Goal: Find contact information: Find contact information

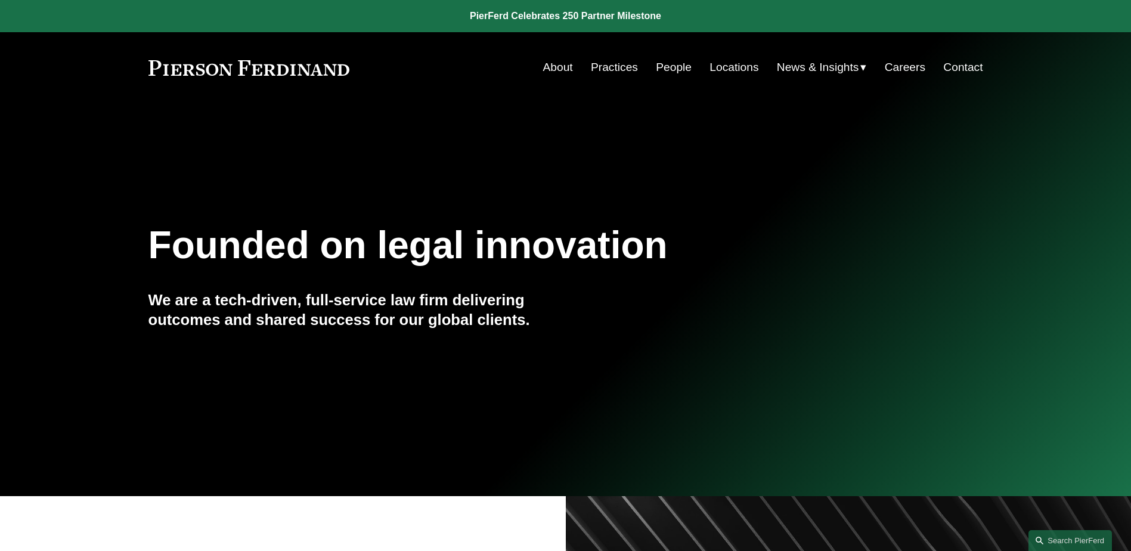
click at [656, 69] on link "People" at bounding box center [674, 67] width 36 height 23
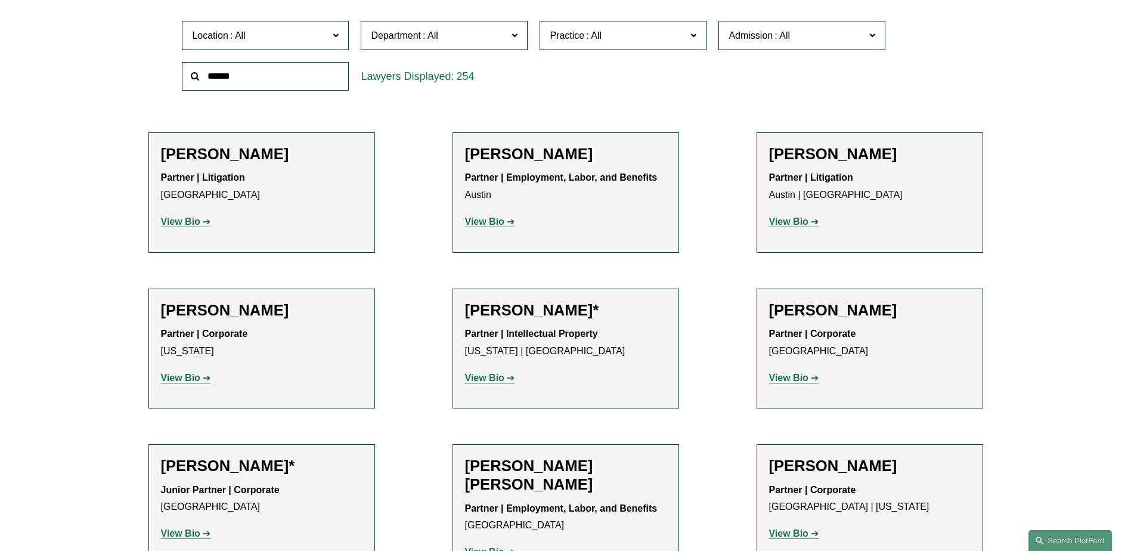
scroll to position [238, 0]
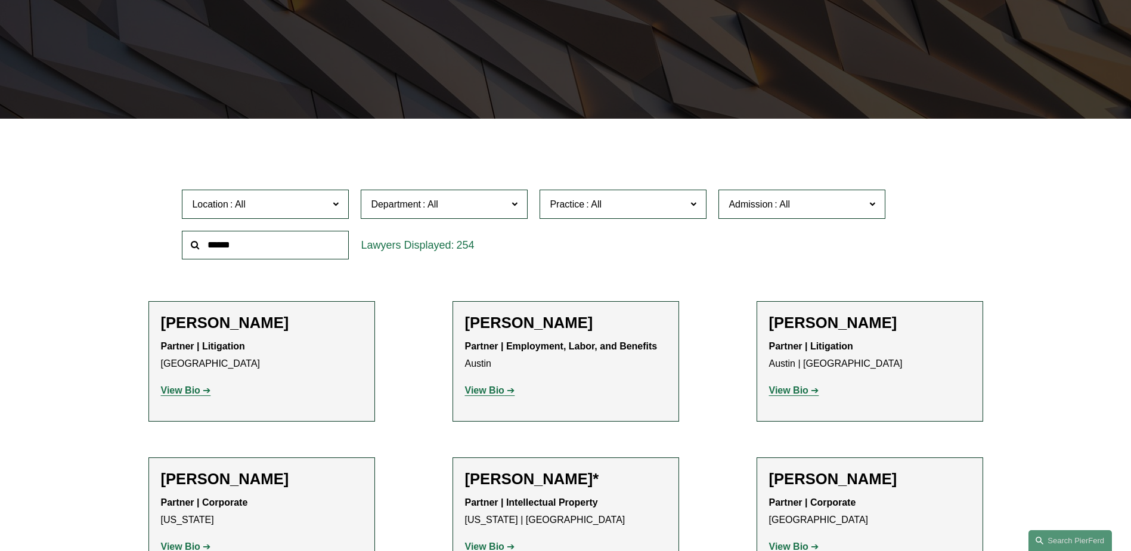
click at [282, 244] on input "text" at bounding box center [265, 245] width 167 height 29
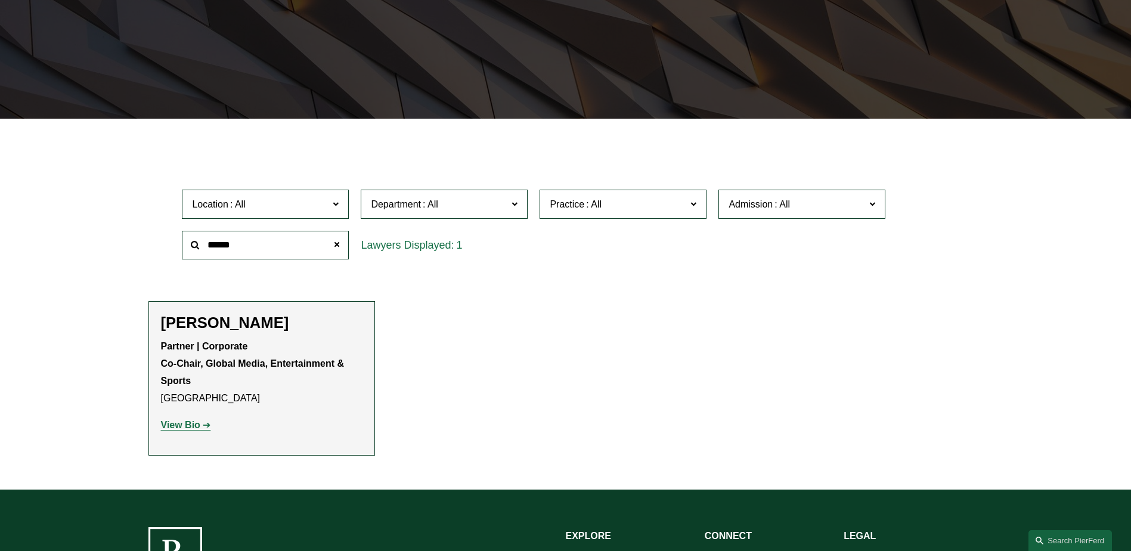
type input "******"
click at [191, 429] on strong "View Bio" at bounding box center [180, 425] width 39 height 10
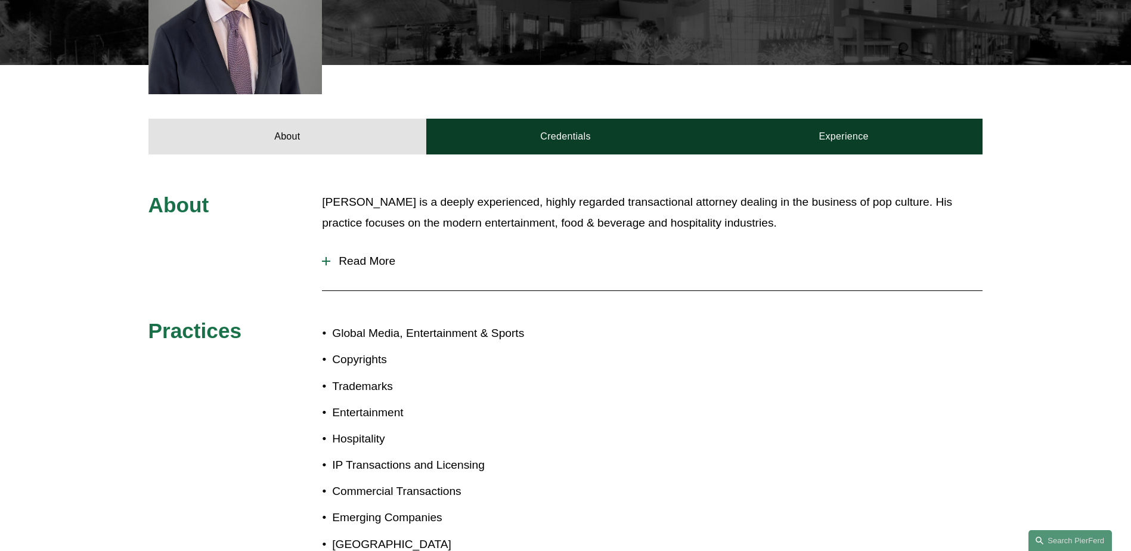
scroll to position [536, 0]
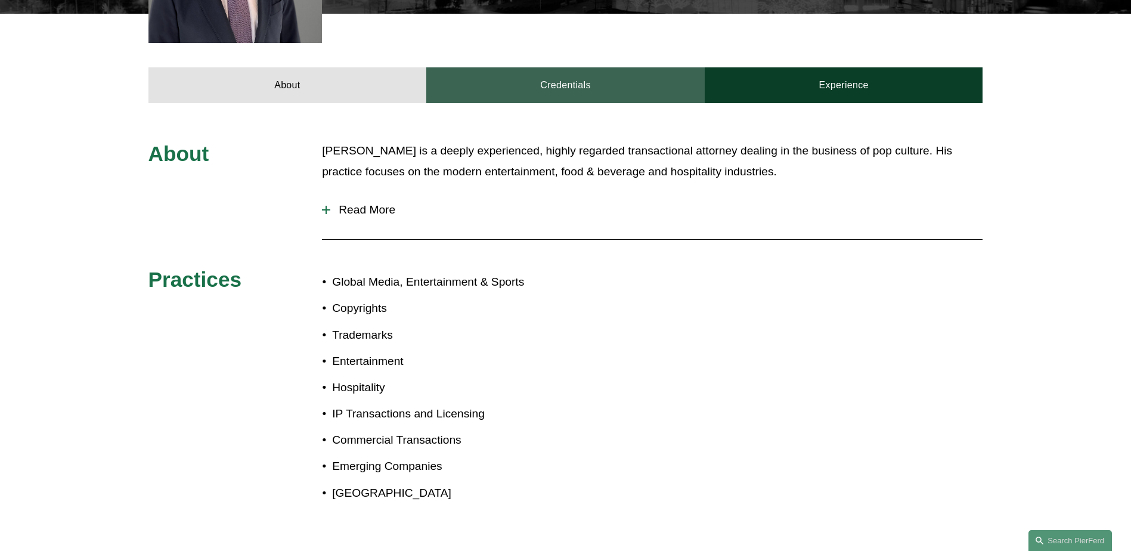
click at [532, 75] on link "Credentials" at bounding box center [565, 85] width 278 height 36
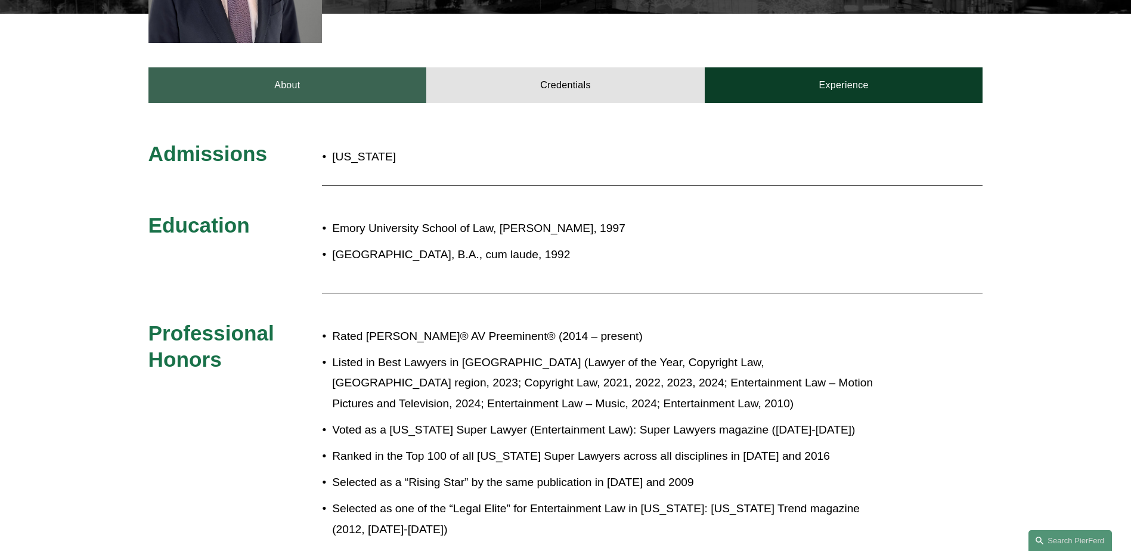
click at [376, 67] on link "About" at bounding box center [287, 85] width 278 height 36
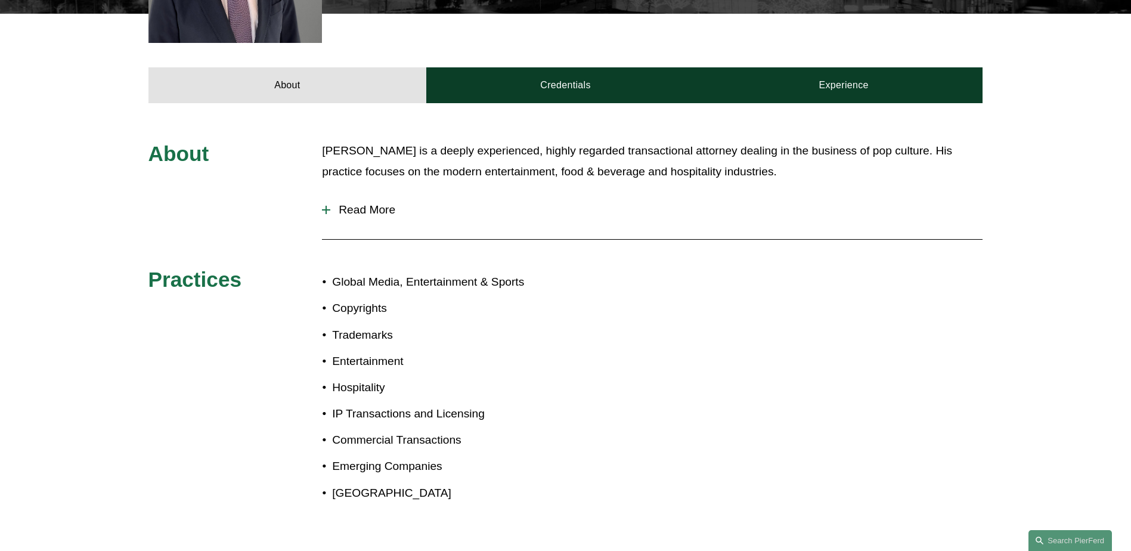
click at [351, 194] on button "Read More" at bounding box center [652, 209] width 660 height 31
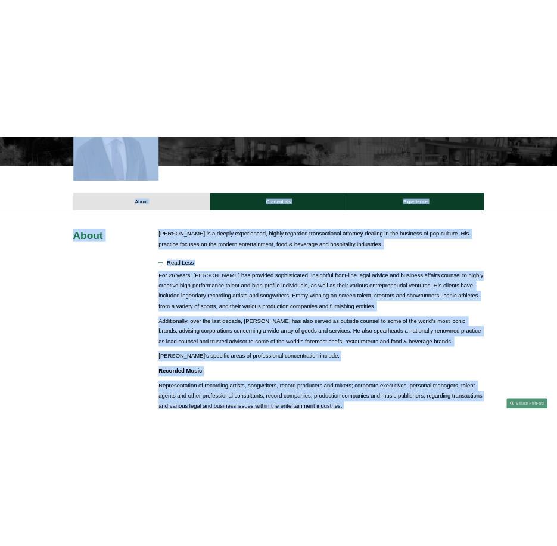
scroll to position [468, 0]
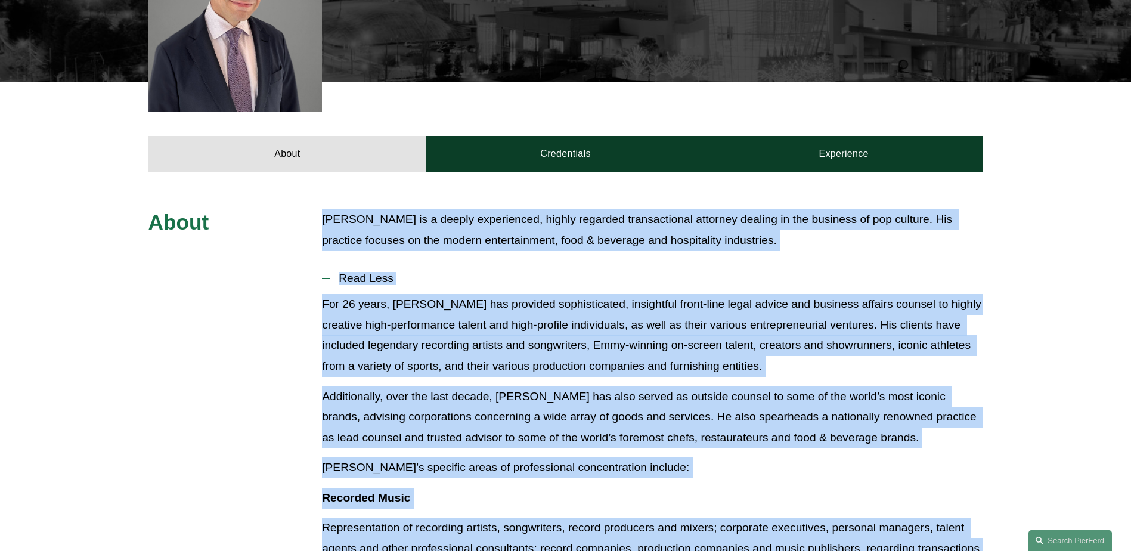
drag, startPoint x: 789, startPoint y: 435, endPoint x: 316, endPoint y: 209, distance: 523.6
copy div "Steven S. Sidman is a deeply experienced, highly regarded transactional attorne…"
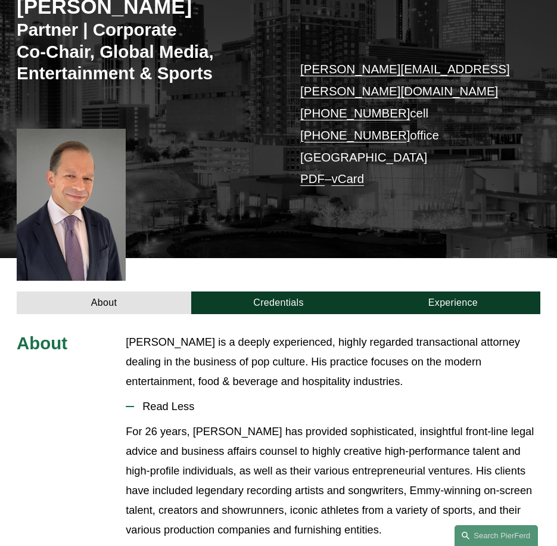
scroll to position [289, 0]
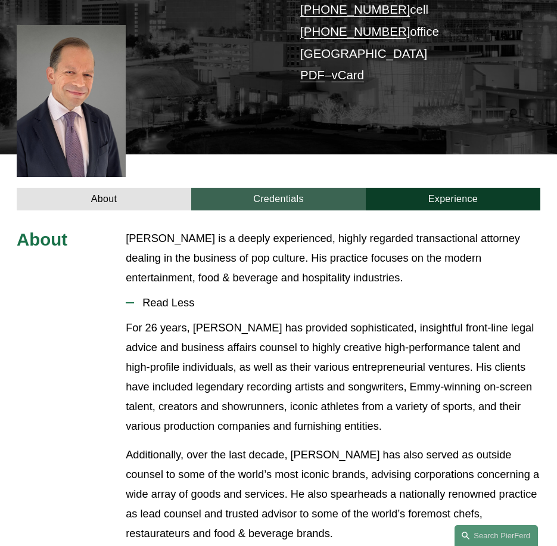
click at [296, 188] on link "Credentials" at bounding box center [278, 199] width 175 height 23
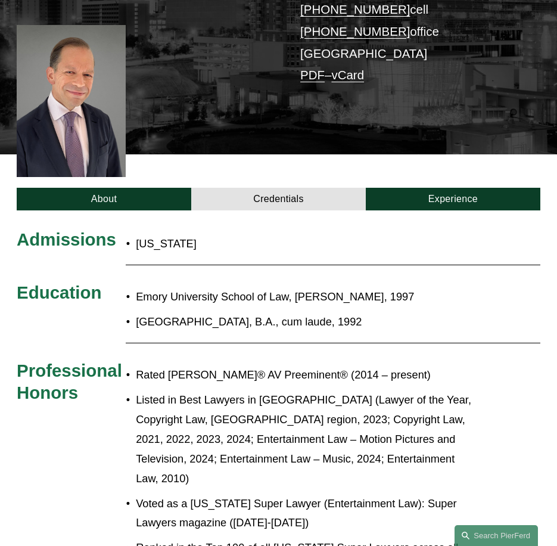
click at [416, 287] on p "Emory University School of Law, J.D., 1997" at bounding box center [305, 297] width 339 height 20
click at [353, 312] on p "Colgate University, B.A., cum laude, 1992" at bounding box center [305, 322] width 339 height 20
drag, startPoint x: 343, startPoint y: 306, endPoint x: 135, endPoint y: 275, distance: 210.9
click at [135, 287] on ul "Emory University School of Law, J.D., 1997 Colgate University, B.A., cum laude,…" at bounding box center [300, 309] width 349 height 45
copy ul "Emory University School of Law, J.D., 1997 Colgate University, B.A., cum laude,…"
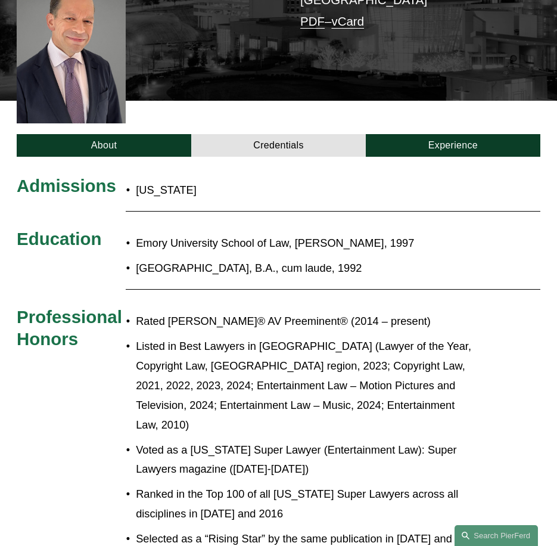
scroll to position [408, 0]
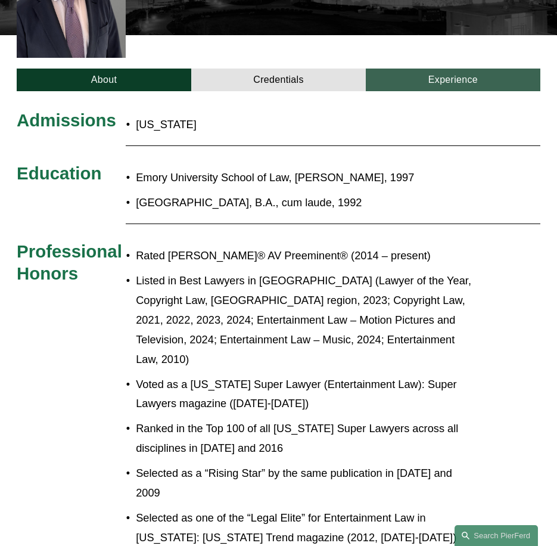
click at [448, 69] on link "Experience" at bounding box center [453, 80] width 175 height 23
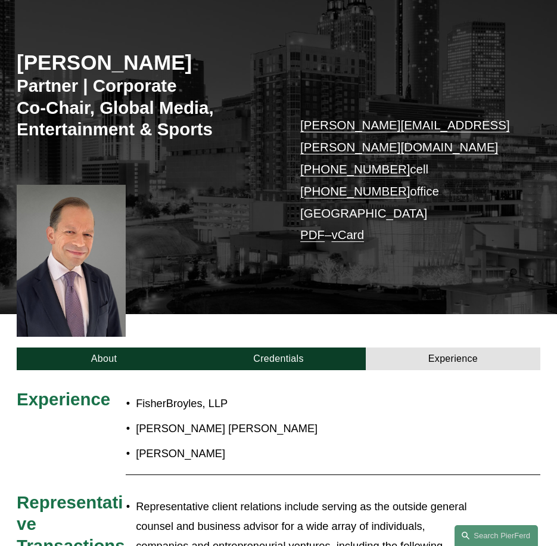
scroll to position [242, 0]
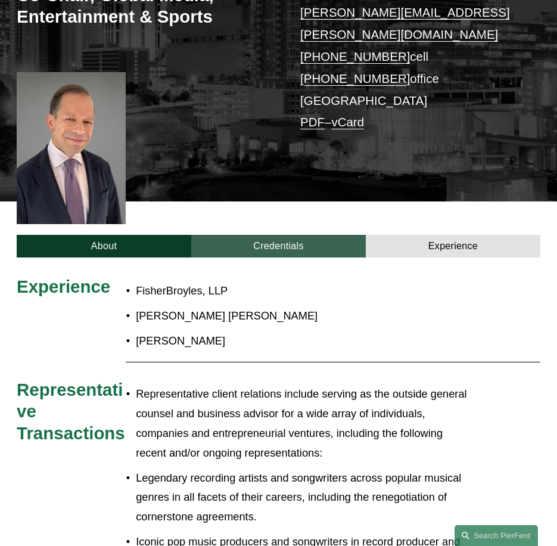
click at [314, 238] on link "Credentials" at bounding box center [278, 246] width 175 height 23
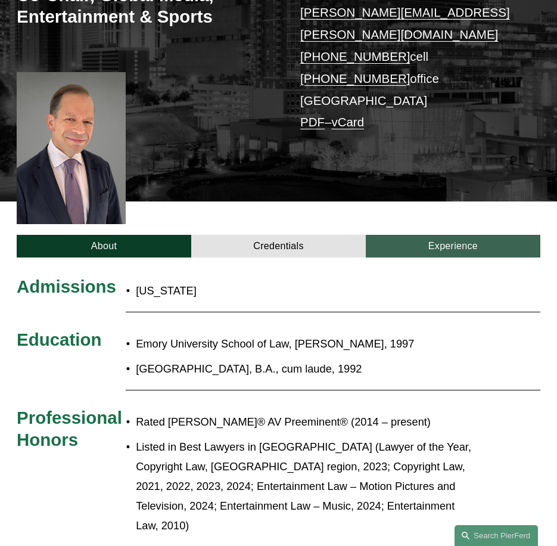
click at [421, 235] on link "Experience" at bounding box center [453, 246] width 175 height 23
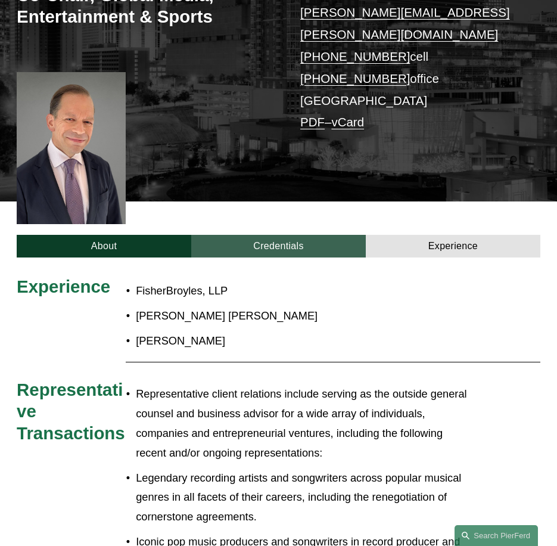
click at [296, 235] on link "Credentials" at bounding box center [278, 246] width 175 height 23
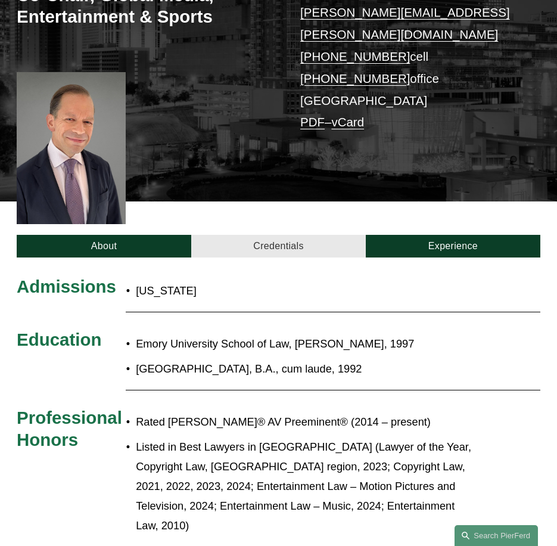
click at [299, 235] on link "Credentials" at bounding box center [278, 246] width 175 height 23
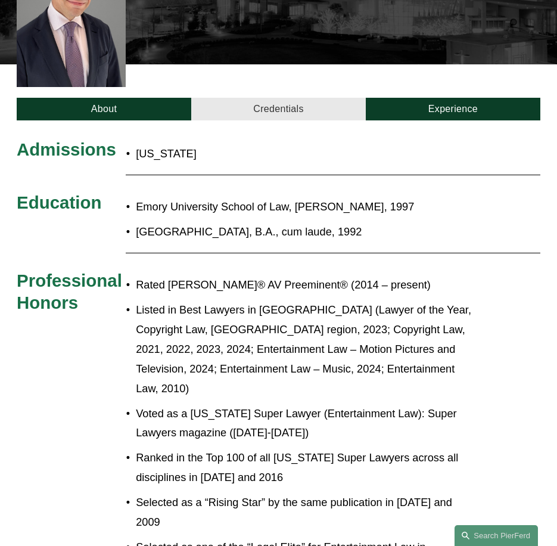
scroll to position [540, 0]
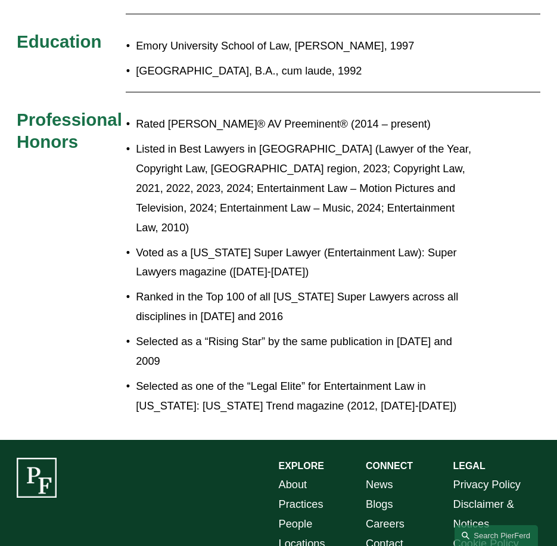
click at [367, 361] on div "Rated Martindale-Hubbell® AV Preeminent® (2014 – present) Listed in Best Lawyer…" at bounding box center [300, 265] width 349 height 312
click at [367, 377] on p "Selected as one of the “Legal Elite” for Entertainment Law in Georgia: Georgia …" at bounding box center [305, 396] width 339 height 39
click at [363, 377] on p "Selected as one of the “Legal Elite” for Entertainment Law in Georgia: Georgia …" at bounding box center [305, 396] width 339 height 39
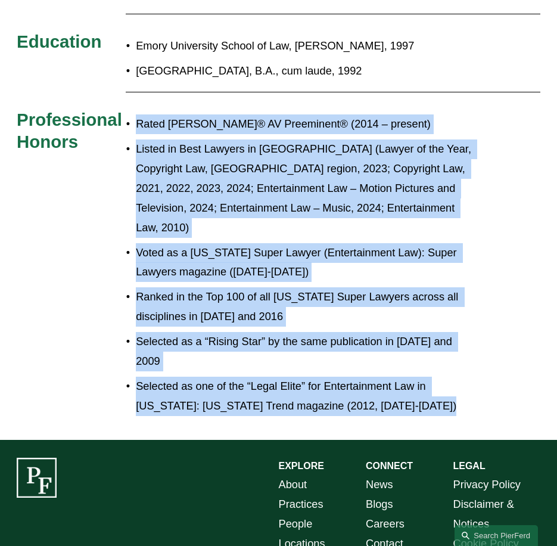
drag, startPoint x: 362, startPoint y: 349, endPoint x: 148, endPoint y: 113, distance: 318.2
click at [148, 114] on ul "Rated Martindale-Hubbell® AV Preeminent® (2014 – present) Listed in Best Lawyer…" at bounding box center [300, 264] width 349 height 301
copy div "Rated Martindale-Hubbell® AV Preeminent® (2014 – present) Listed in Best Lawyer…"
click at [470, 243] on p "Voted as a Georgia Super Lawyer (Entertainment Law): Super Lawyers magazine (20…" at bounding box center [305, 262] width 339 height 39
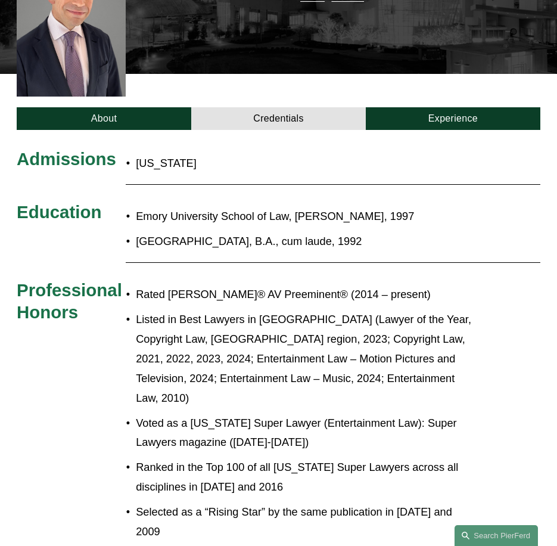
scroll to position [302, 0]
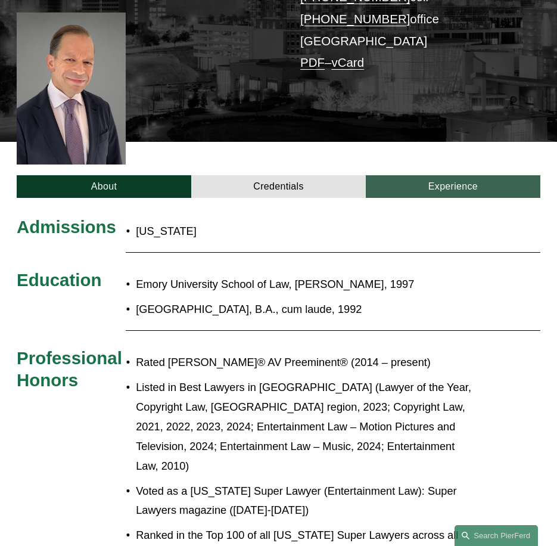
click at [465, 175] on link "Experience" at bounding box center [453, 186] width 175 height 23
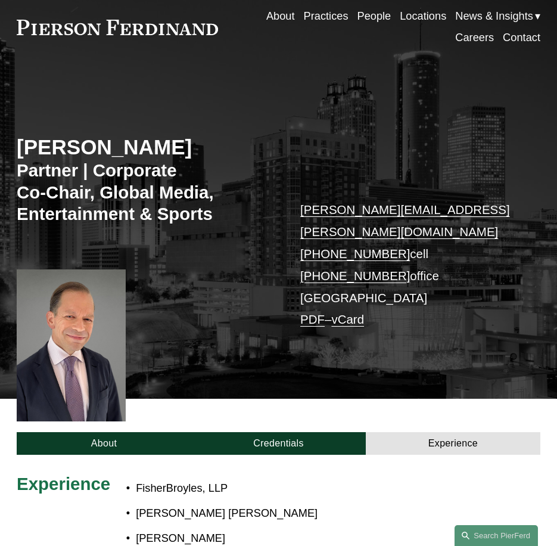
scroll to position [119, 0]
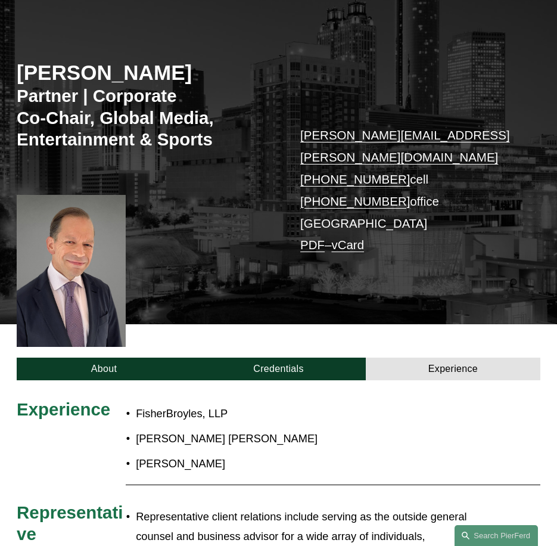
click at [297, 430] on p "Greenberg Traurig" at bounding box center [305, 439] width 339 height 20
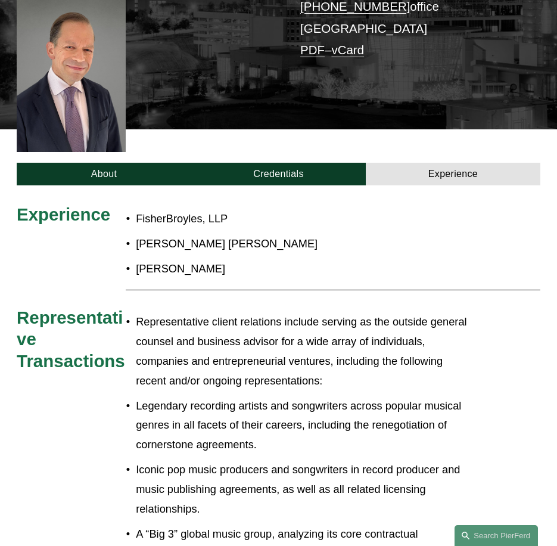
scroll to position [417, 0]
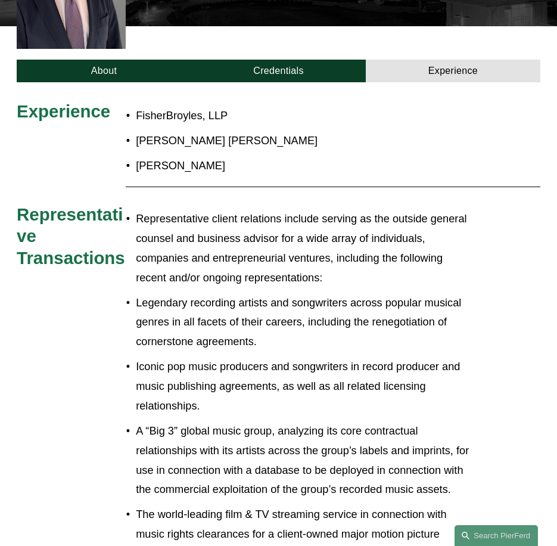
click at [152, 211] on p "Representative client relations include serving as the outside general counsel …" at bounding box center [305, 248] width 339 height 78
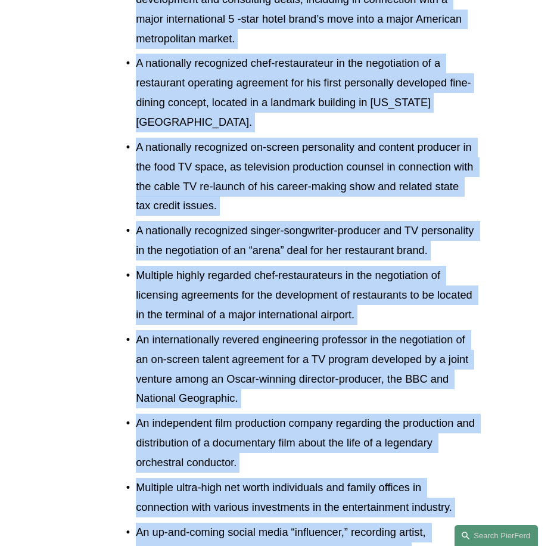
scroll to position [2426, 0]
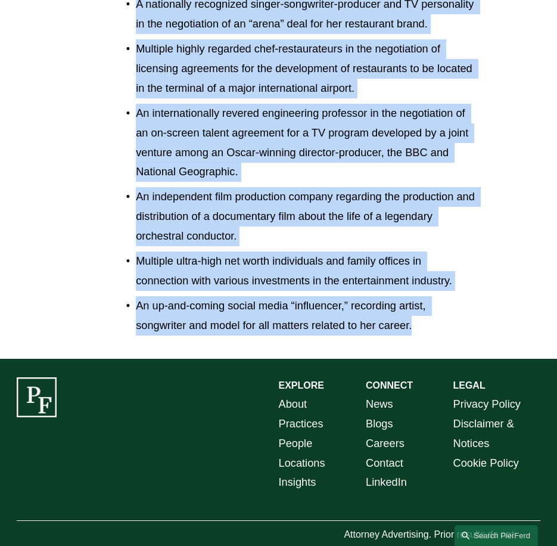
drag, startPoint x: 140, startPoint y: 81, endPoint x: 448, endPoint y: 326, distance: 393.7
copy ul "Representative client relations include serving as the outside general counsel …"
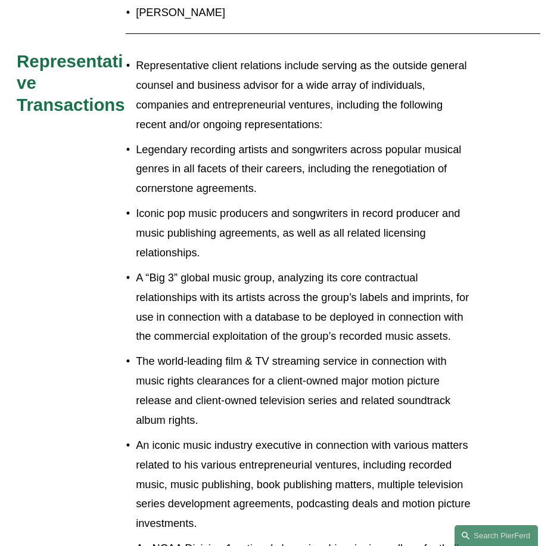
scroll to position [213, 0]
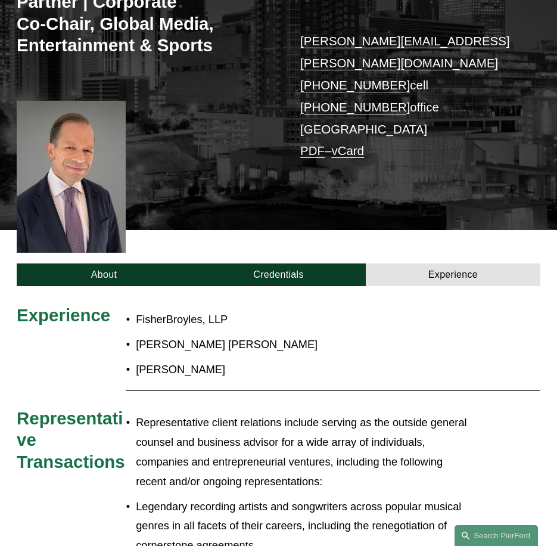
click at [288, 458] on p "Representative client relations include serving as the outside general counsel …" at bounding box center [305, 452] width 339 height 78
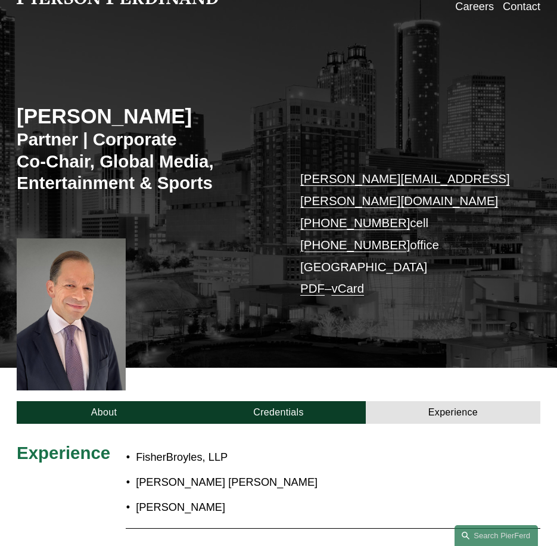
scroll to position [0, 0]
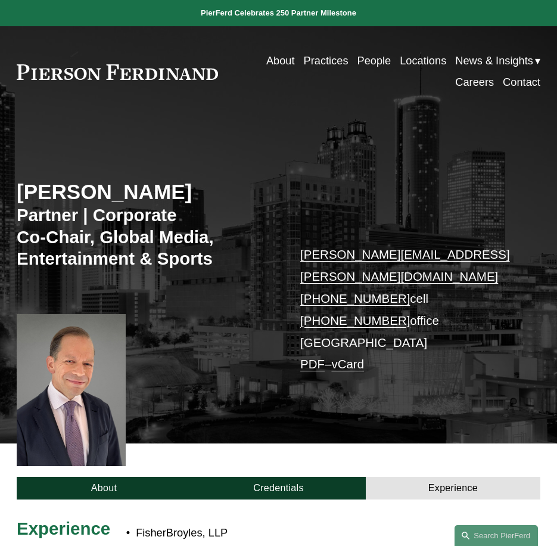
click at [369, 62] on link "People" at bounding box center [374, 60] width 34 height 21
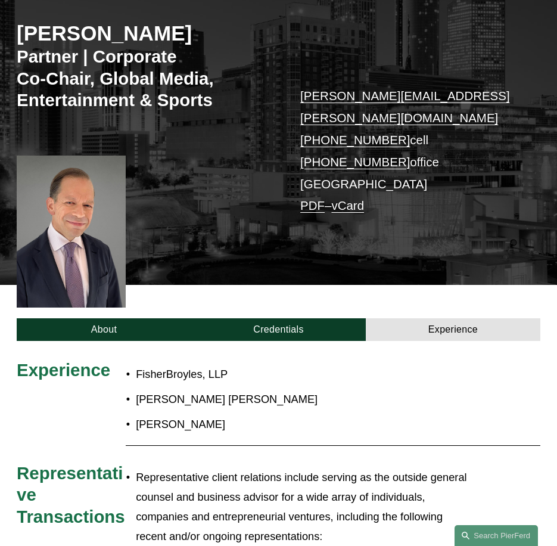
scroll to position [238, 0]
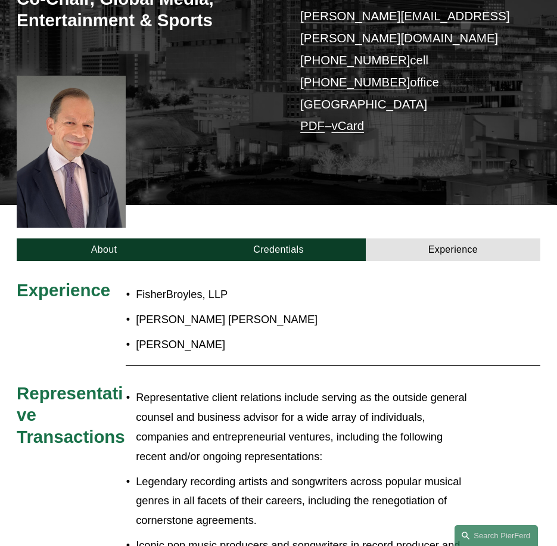
click at [429, 434] on p "Representative client relations include serving as the outside general counsel …" at bounding box center [305, 427] width 339 height 78
click at [88, 238] on link "About" at bounding box center [104, 249] width 175 height 23
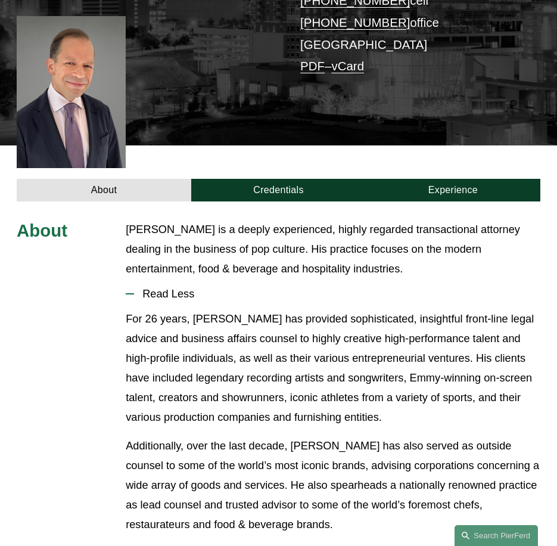
scroll to position [0, 0]
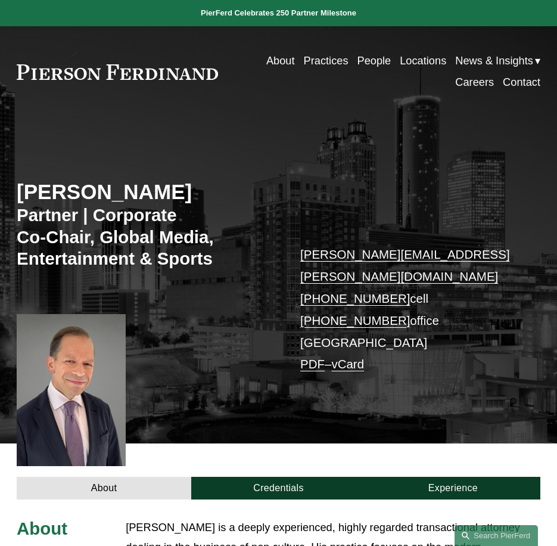
click at [323, 59] on link "Practices" at bounding box center [326, 60] width 45 height 21
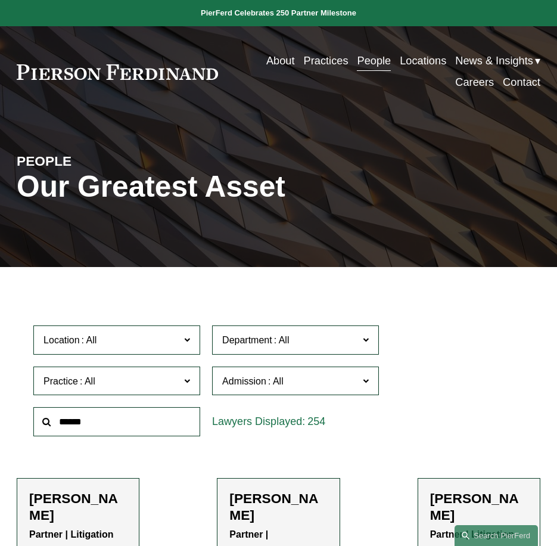
click at [127, 415] on input "text" at bounding box center [116, 421] width 167 height 29
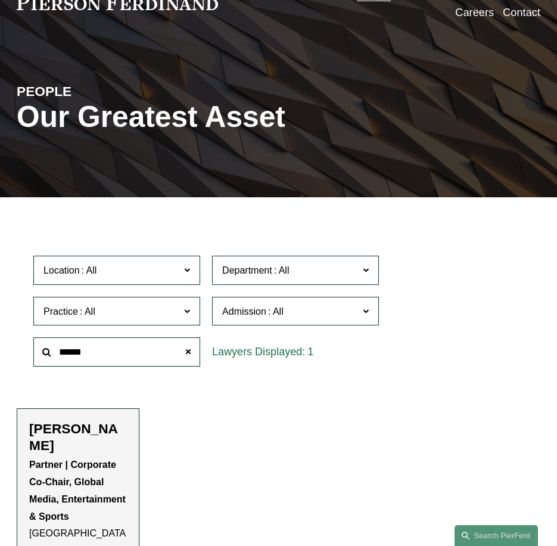
scroll to position [179, 0]
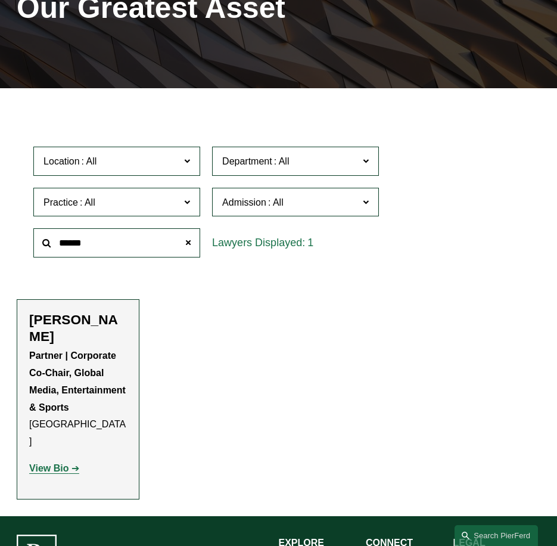
type input "******"
click at [49, 463] on strong "View Bio" at bounding box center [48, 468] width 39 height 10
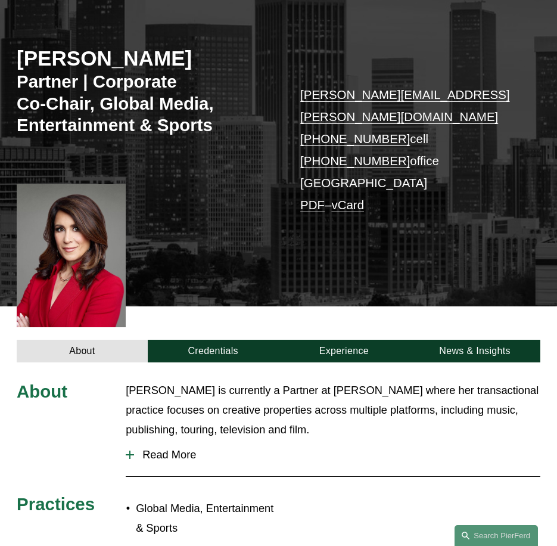
scroll to position [238, 0]
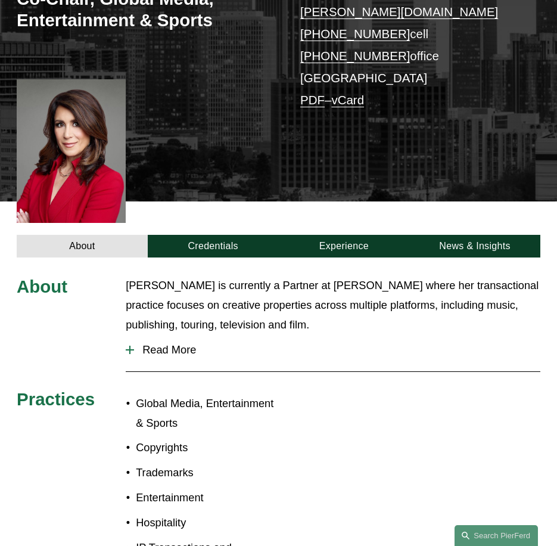
click at [140, 343] on span "Read More" at bounding box center [337, 349] width 407 height 13
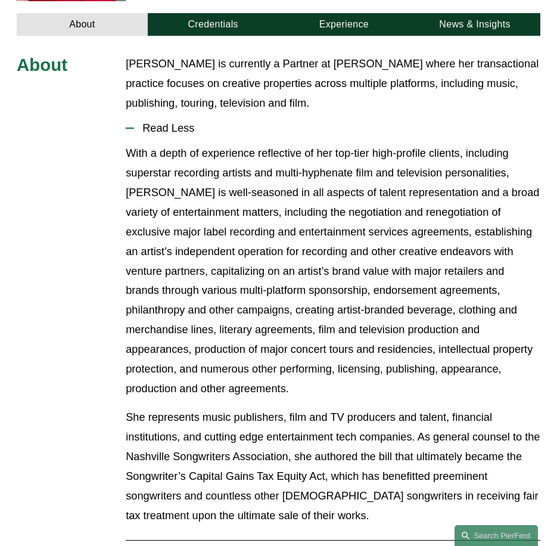
scroll to position [298, 0]
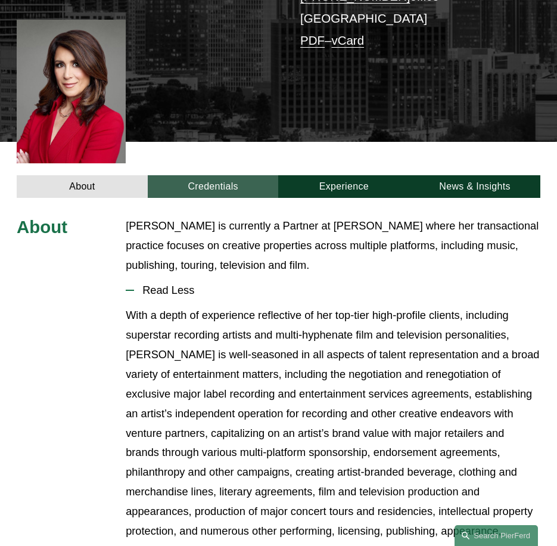
click at [212, 175] on link "Credentials" at bounding box center [213, 186] width 131 height 23
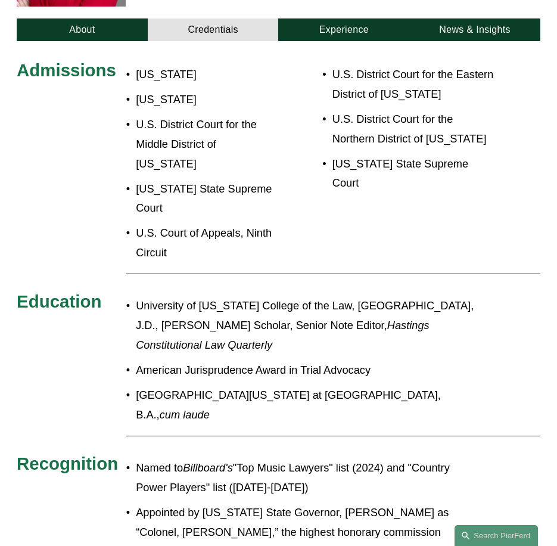
scroll to position [417, 0]
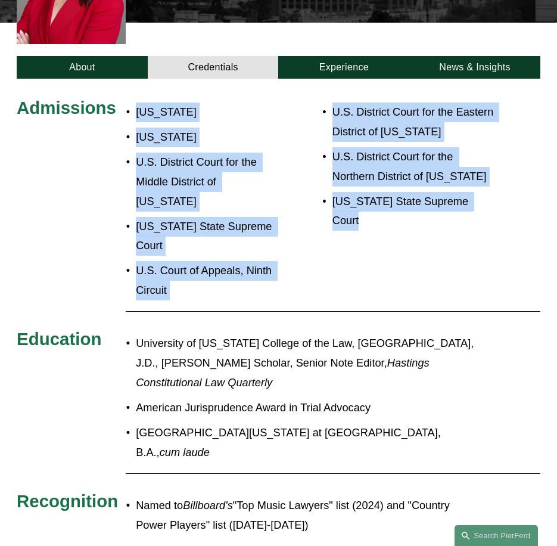
drag, startPoint x: 443, startPoint y: 169, endPoint x: 134, endPoint y: 98, distance: 317.4
copy div "Tennessee California U.S. District Court for the Middle District of Tennessee T…"
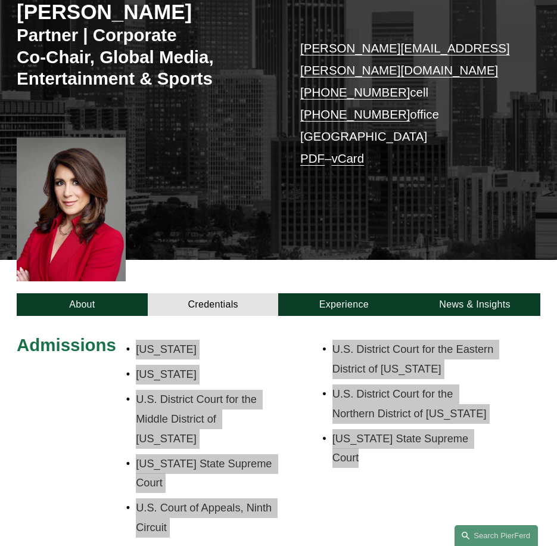
scroll to position [179, 0]
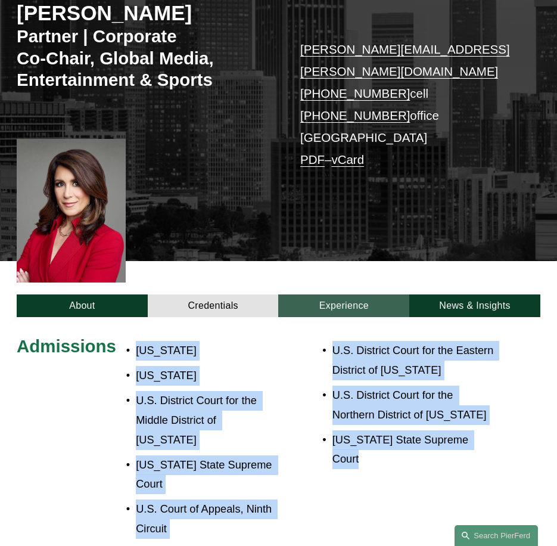
click at [325, 294] on link "Experience" at bounding box center [343, 305] width 131 height 23
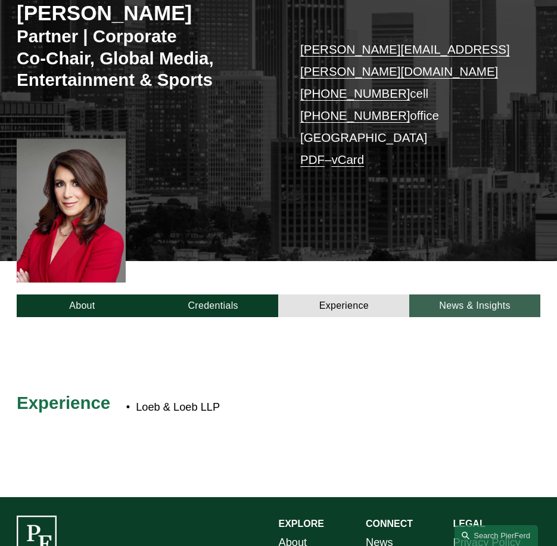
click at [456, 294] on link "News & Insights" at bounding box center [474, 305] width 131 height 23
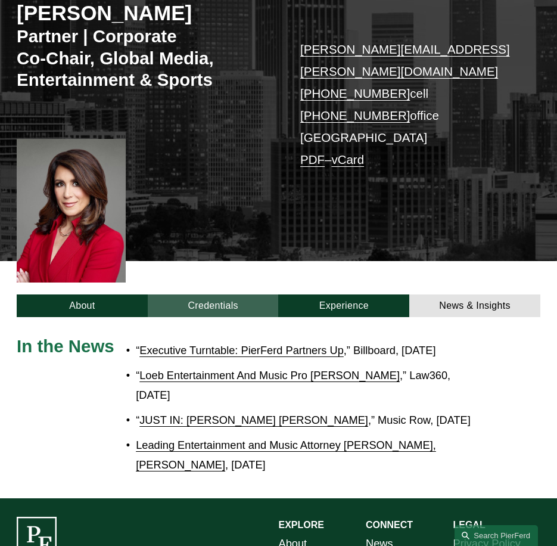
click at [227, 294] on link "Credentials" at bounding box center [213, 305] width 131 height 23
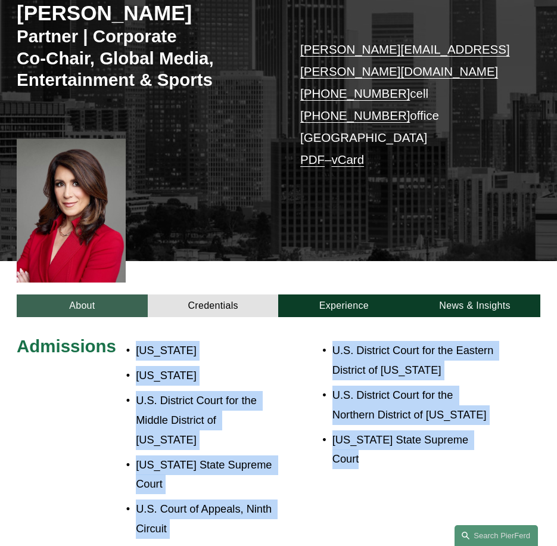
click at [94, 294] on link "About" at bounding box center [82, 305] width 131 height 23
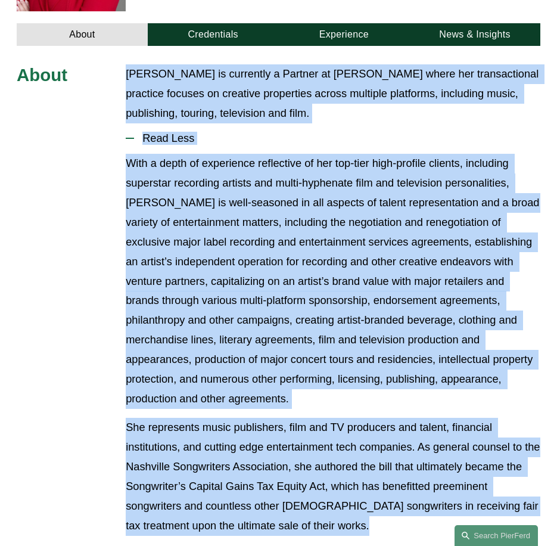
scroll to position [838, 0]
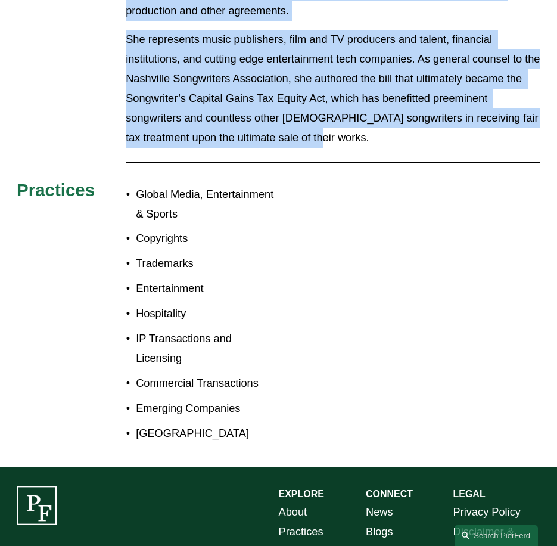
drag, startPoint x: 129, startPoint y: 150, endPoint x: 352, endPoint y: 117, distance: 225.9
click at [352, 117] on div "About Denise Stevens is currently a Partner at Pierson Ferdinand where her tran…" at bounding box center [278, 62] width 557 height 772
copy div "Denise Stevens is currently a Partner at Pierson Ferdinand where her transactio…"
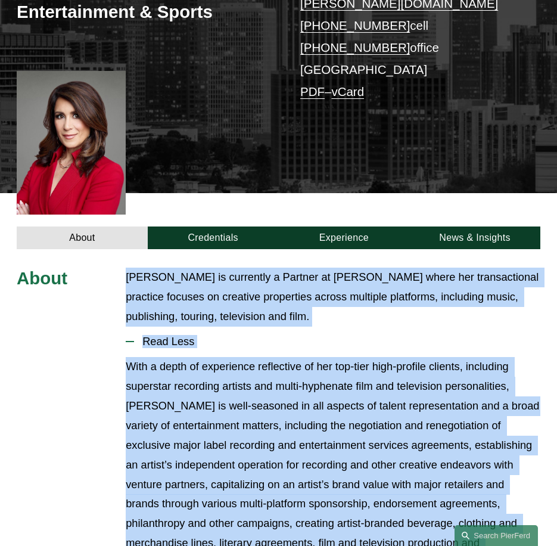
scroll to position [242, 0]
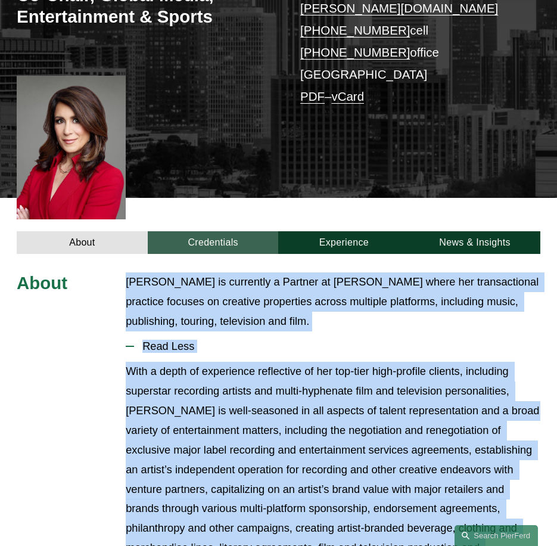
click at [218, 231] on link "Credentials" at bounding box center [213, 242] width 131 height 23
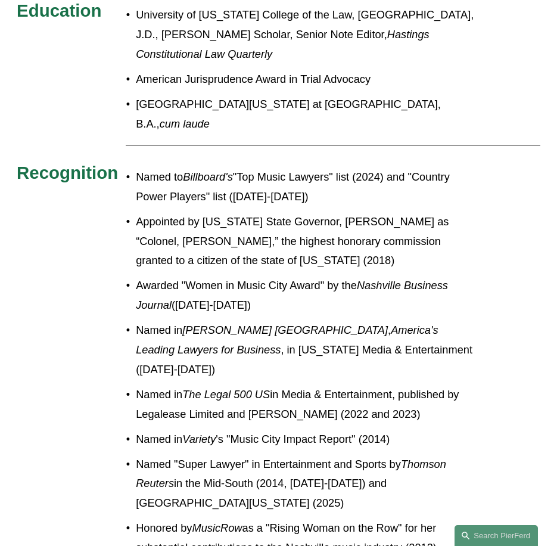
scroll to position [778, 0]
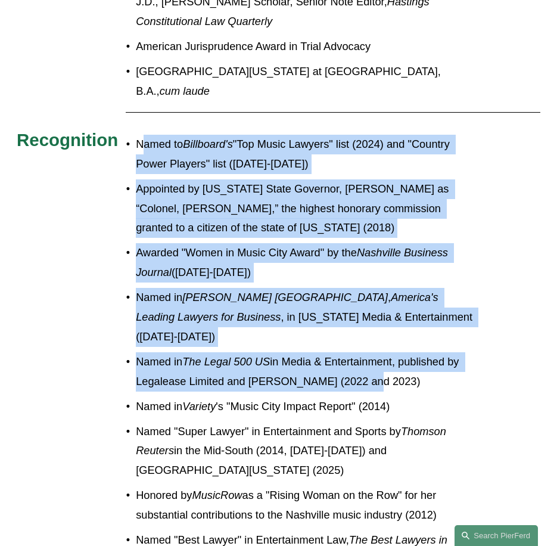
drag, startPoint x: 141, startPoint y: 86, endPoint x: 356, endPoint y: 307, distance: 308.1
click at [356, 307] on ul "Named to Billboard's "Top Music Lawyers" list (2024) and "Country Power Players…" at bounding box center [300, 416] width 349 height 563
click at [142, 135] on p "Named to Billboard's "Top Music Lawyers" list (2024) and "Country Power Players…" at bounding box center [305, 154] width 339 height 39
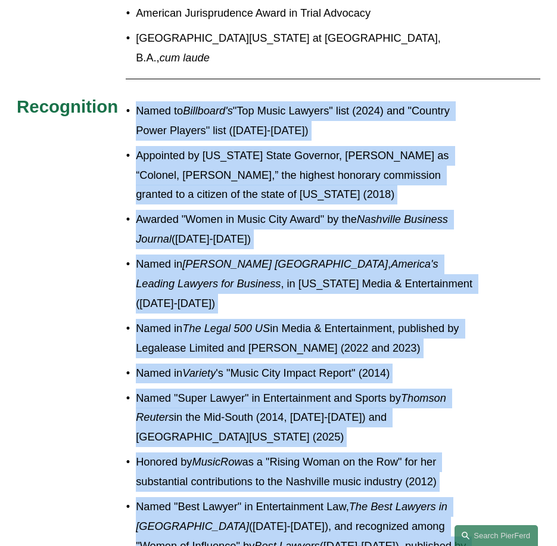
scroll to position [930, 0]
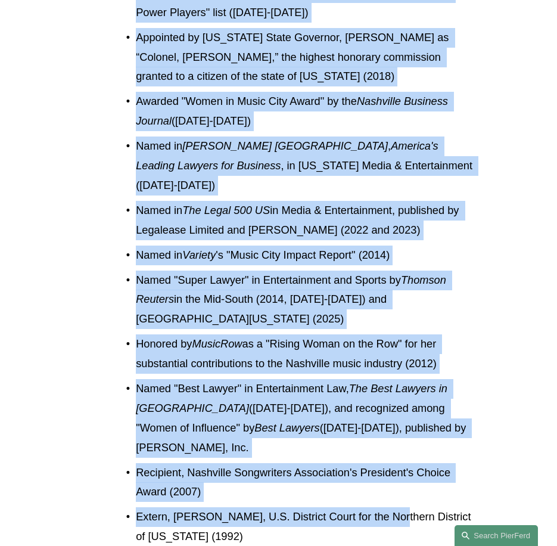
drag, startPoint x: 136, startPoint y: 86, endPoint x: 408, endPoint y: 435, distance: 442.6
click at [408, 435] on ul "Named to Billboard's "Top Music Lawyers" list (2024) and "Country Power Players…" at bounding box center [300, 264] width 349 height 563
copy ul "Named to Billboard's "Top Music Lawyers" list (2024) and "Country Power Players…"
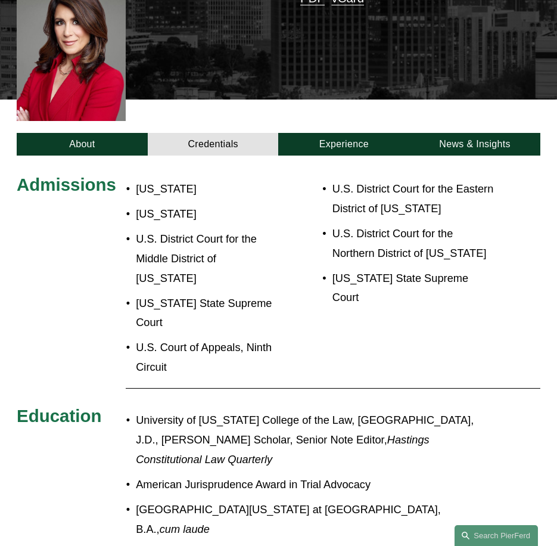
scroll to position [274, 0]
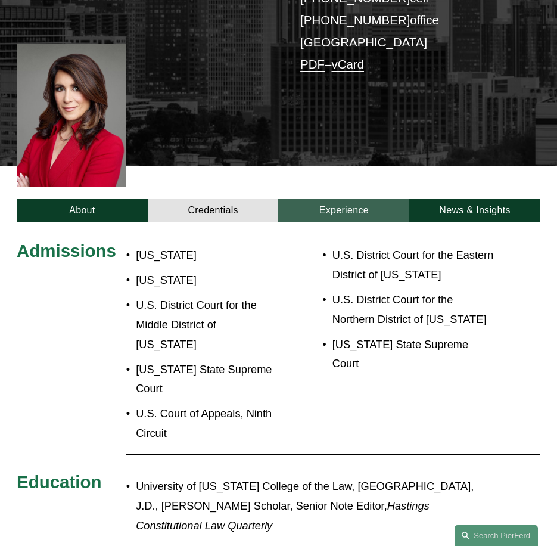
click at [324, 199] on link "Experience" at bounding box center [343, 210] width 131 height 23
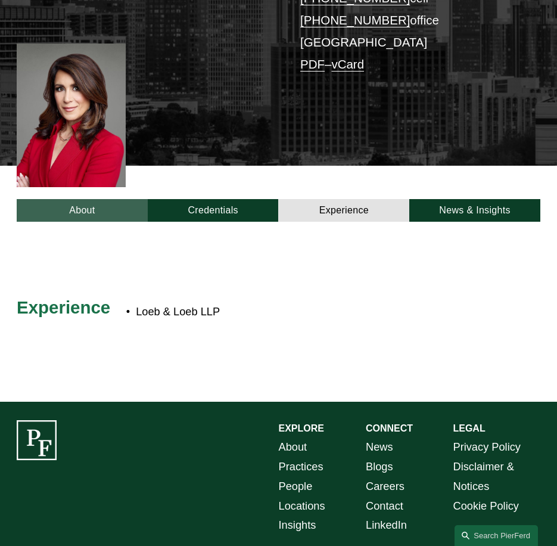
click at [105, 199] on link "About" at bounding box center [82, 210] width 131 height 23
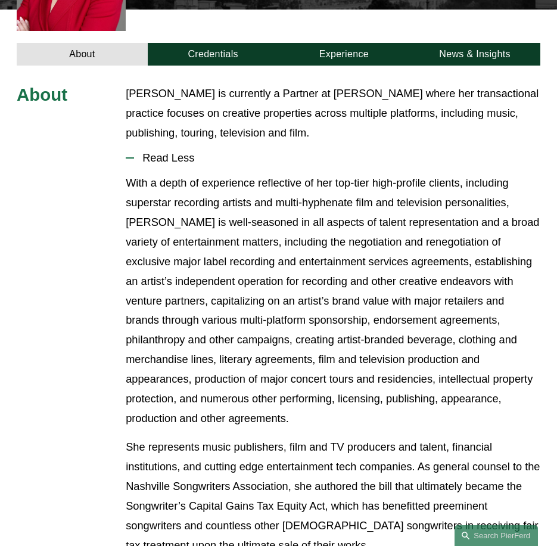
scroll to position [428, 0]
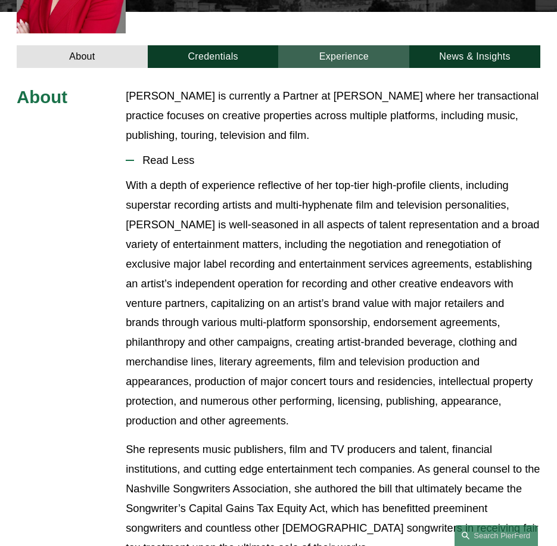
click at [335, 45] on link "Experience" at bounding box center [343, 56] width 131 height 23
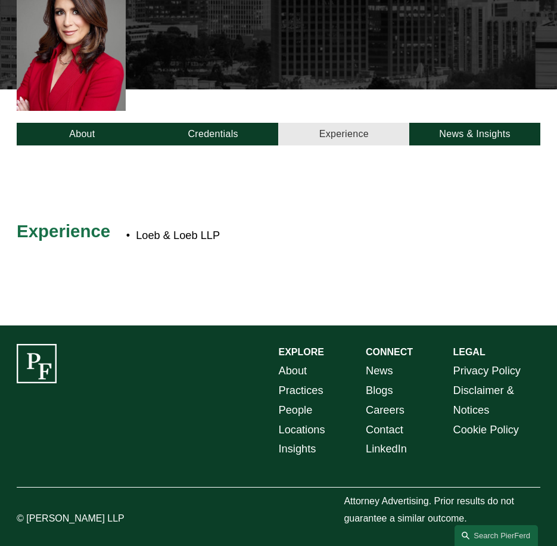
scroll to position [333, 0]
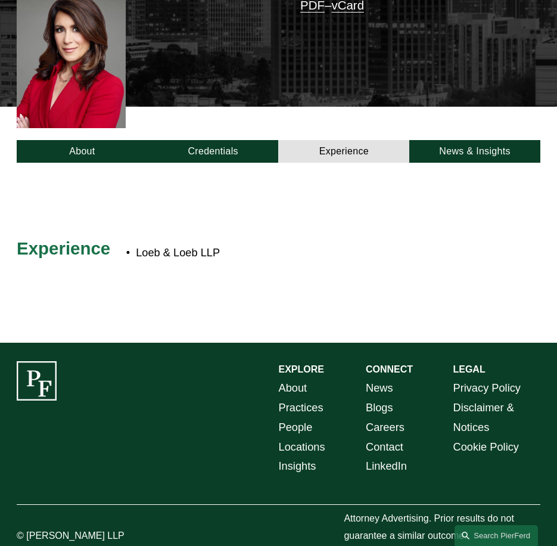
click at [232, 140] on link "Credentials" at bounding box center [213, 151] width 131 height 23
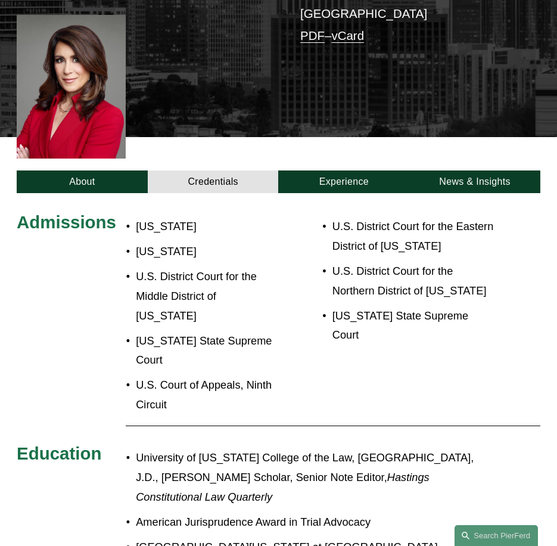
scroll to position [274, 0]
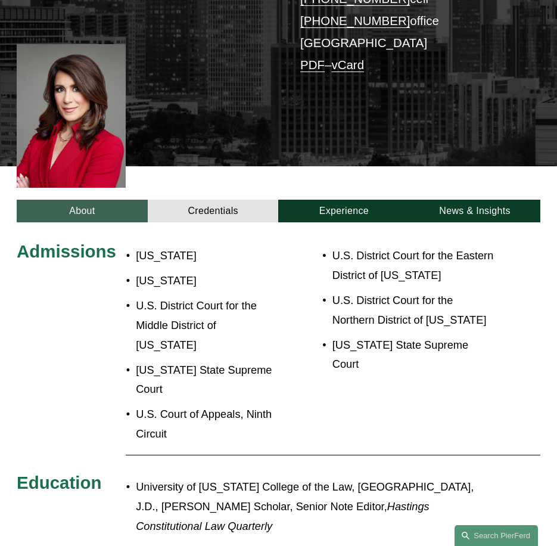
click at [119, 200] on link "About" at bounding box center [82, 211] width 131 height 23
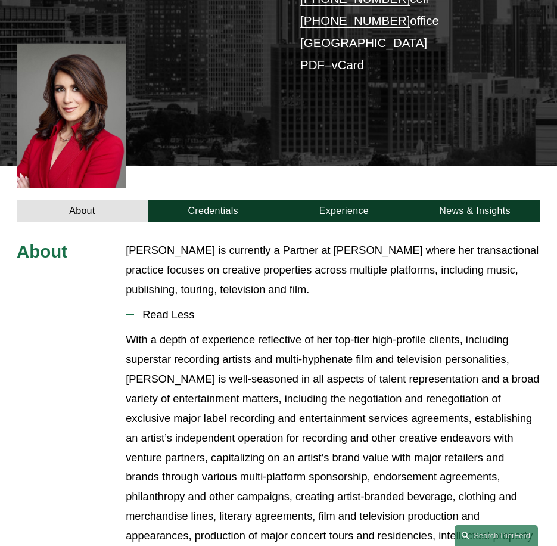
click at [176, 308] on span "Read Less" at bounding box center [337, 314] width 407 height 13
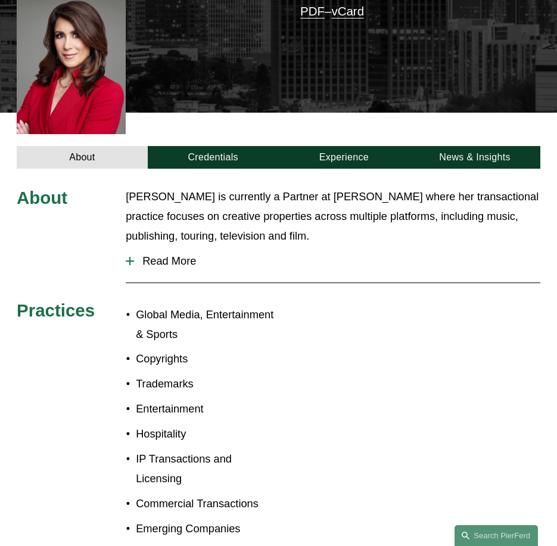
scroll to position [393, 0]
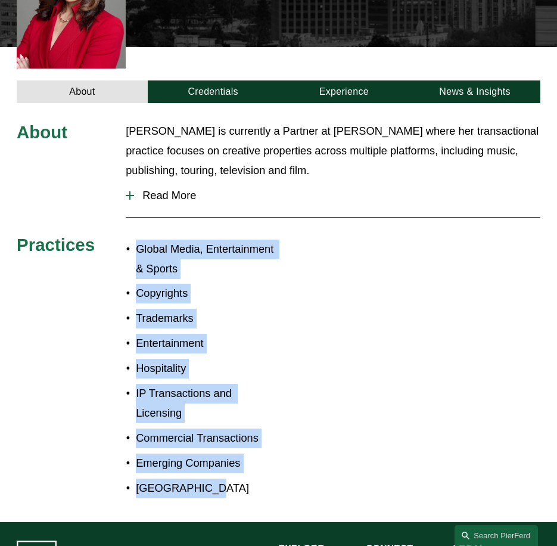
drag, startPoint x: 215, startPoint y: 472, endPoint x: 124, endPoint y: 237, distance: 251.7
click at [126, 240] on ul "Global Media, Entertainment & Sports Copyrights Trademarks Entertainment Hospit…" at bounding box center [202, 369] width 153 height 259
copy ul "Global Media, Entertainment & Sports Copyrights Trademarks Entertainment Hospit…"
click at [333, 295] on div "About Denise Stevens is currently a Partner at Pierson Ferdinand where her tran…" at bounding box center [278, 313] width 557 height 382
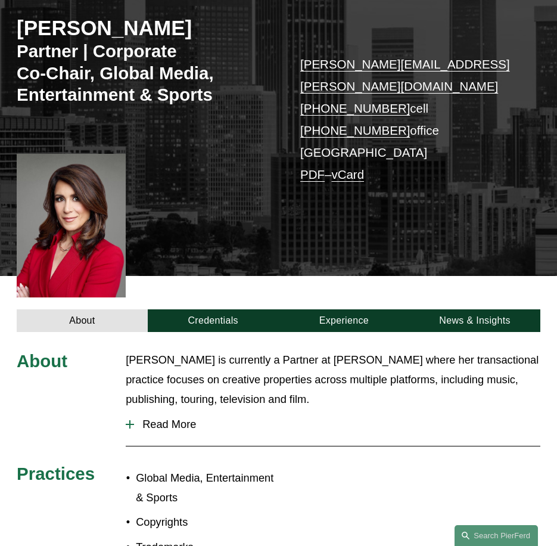
scroll to position [95, 0]
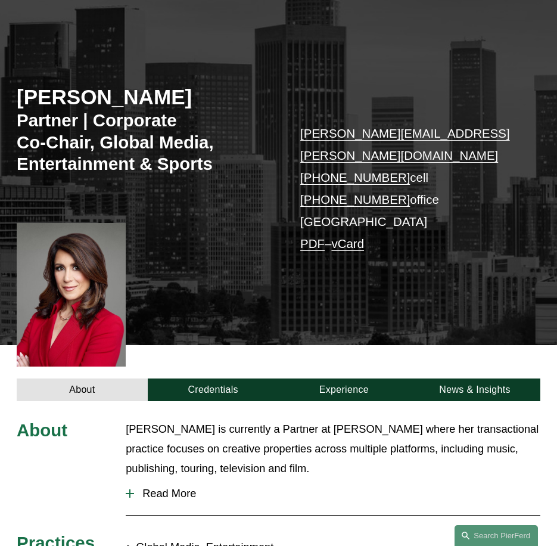
click at [394, 345] on div "About Credentials Experience News & Insights" at bounding box center [278, 373] width 557 height 56
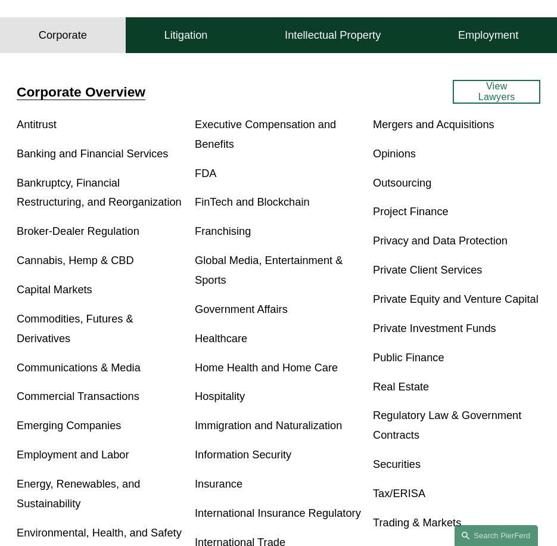
scroll to position [358, 0]
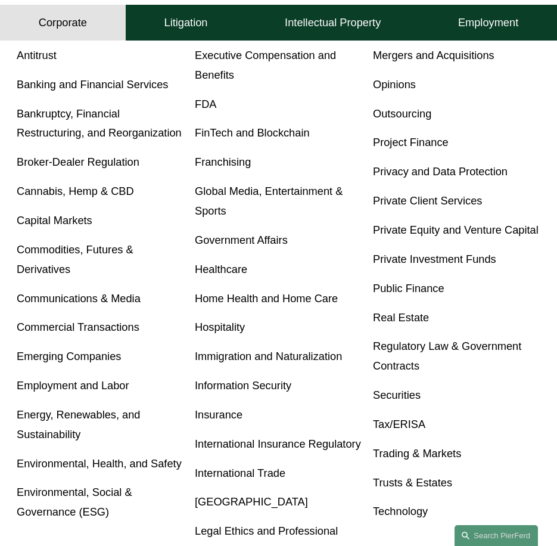
click at [231, 194] on link "Global Media, Entertainment & Sports" at bounding box center [269, 201] width 148 height 32
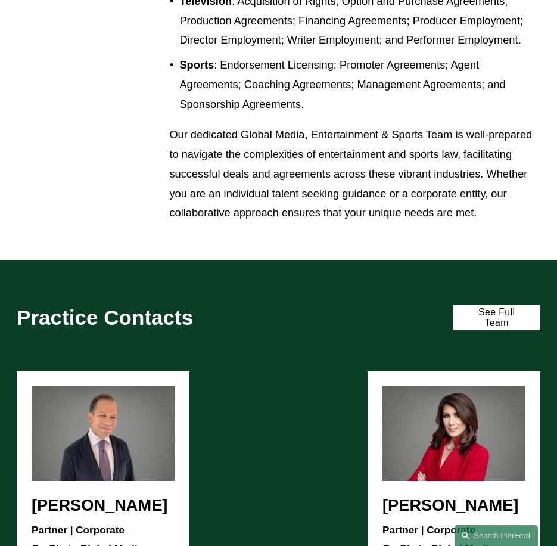
scroll to position [1073, 0]
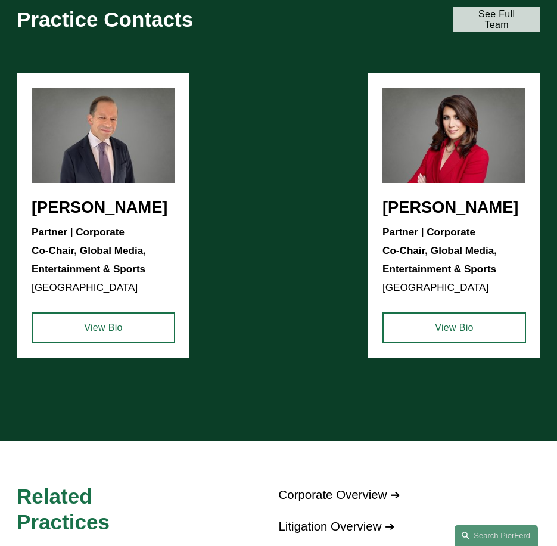
click at [486, 24] on link "See Full Team" at bounding box center [496, 20] width 87 height 26
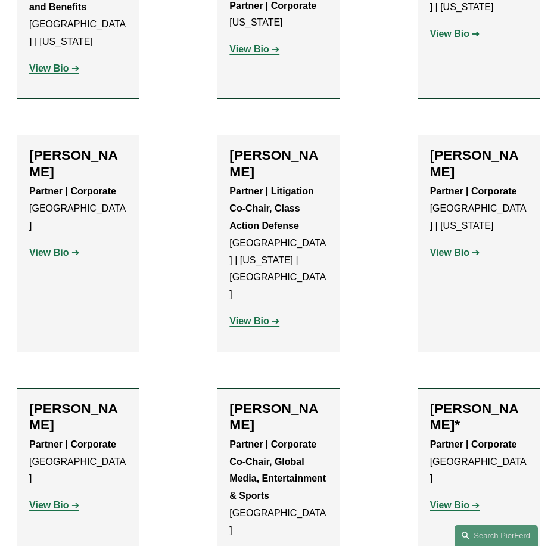
scroll to position [1371, 0]
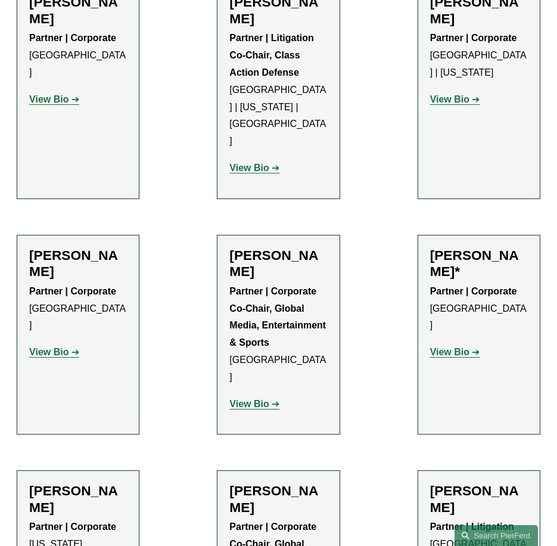
click at [274, 283] on p "Partner | Corporate Co-Chair, Global Media, Entertainment & Sports [GEOGRAPHIC_…" at bounding box center [278, 334] width 98 height 103
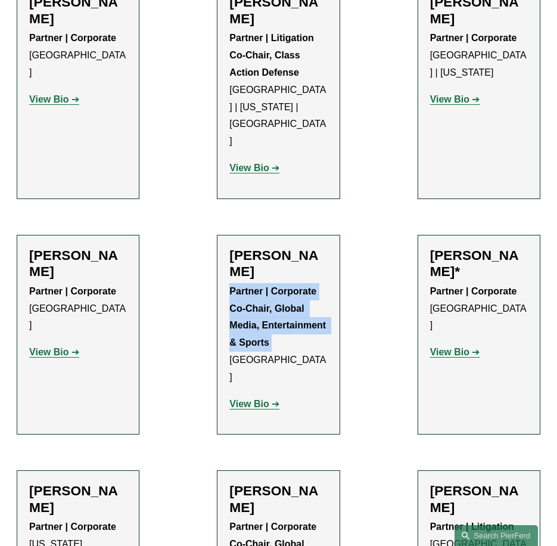
drag, startPoint x: 274, startPoint y: 225, endPoint x: 222, endPoint y: 175, distance: 72.5
click at [222, 235] on li "Steven S. Sidman Partner | Corporate Co-Chair, Global Media, Entertainment & Sp…" at bounding box center [278, 335] width 123 height 200
copy strong "Partner | Corporate Co-Chair, Global Media, Entertainment & Sports"
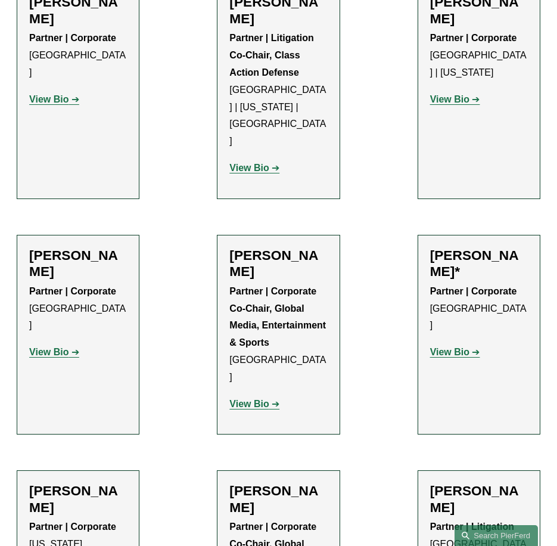
click at [285, 283] on p "Partner | Corporate Co-Chair, Global Media, Entertainment & Sports Atlanta" at bounding box center [278, 334] width 98 height 103
drag, startPoint x: 259, startPoint y: 243, endPoint x: 221, endPoint y: 245, distance: 37.6
click at [221, 245] on li "Steven S. Sidman Partner | Corporate Co-Chair, Global Media, Entertainment & Sp…" at bounding box center [278, 335] width 123 height 200
copy p "Atlanta"
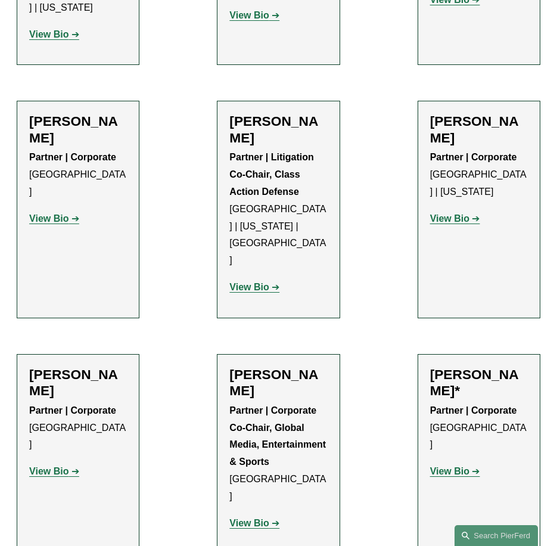
scroll to position [1013, 0]
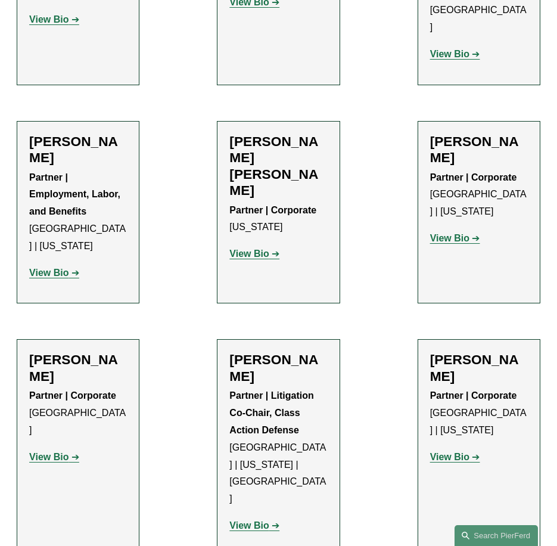
click at [380, 320] on ul "Filter Location All Atlanta Austin Boston Charlotte Chicago Cincinnati Clevelan…" at bounding box center [278, 258] width 557 height 1976
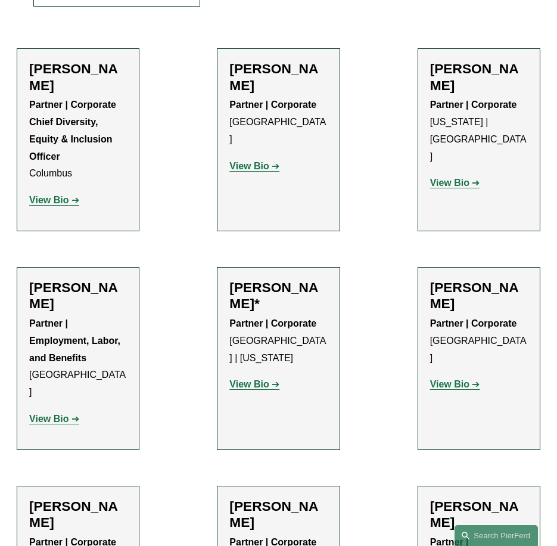
scroll to position [417, 0]
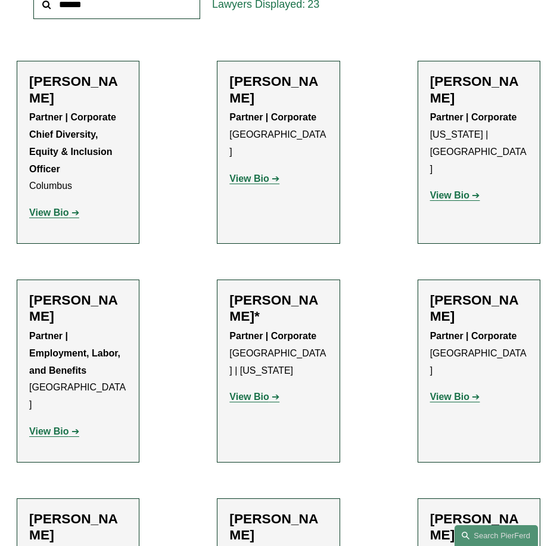
click at [456, 190] on strong "View Bio" at bounding box center [449, 195] width 39 height 10
click at [256, 392] on strong "View Bio" at bounding box center [248, 397] width 39 height 10
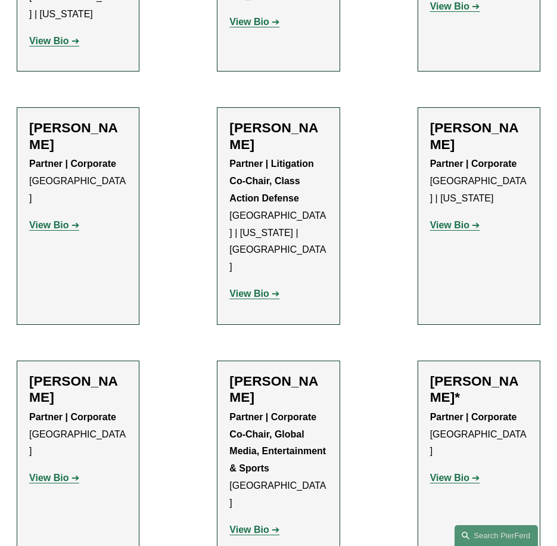
scroll to position [1252, 0]
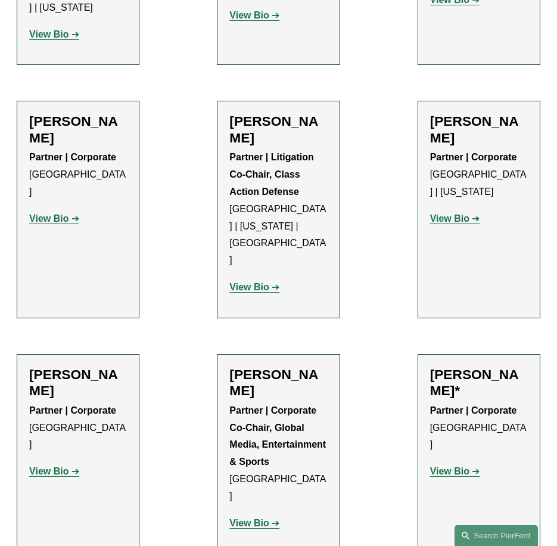
click at [68, 213] on strong "View Bio" at bounding box center [48, 218] width 39 height 10
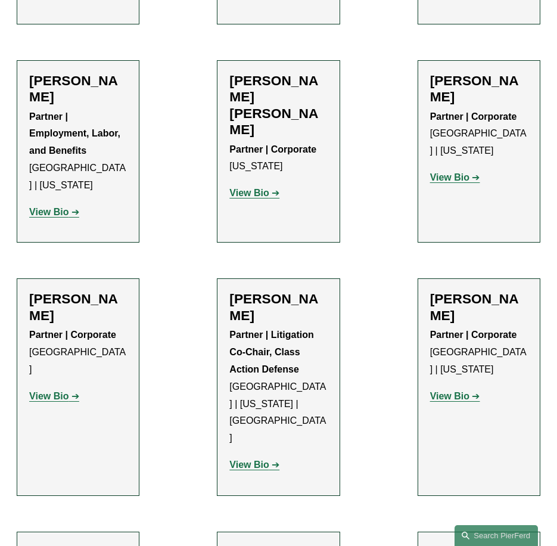
scroll to position [1073, 0]
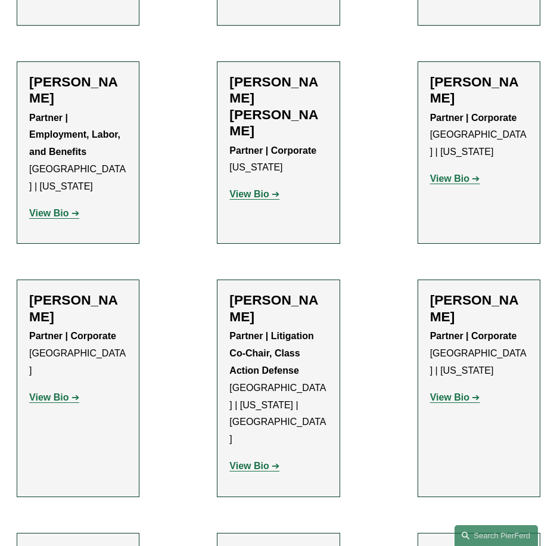
click at [459, 392] on strong "View Bio" at bounding box center [449, 397] width 39 height 10
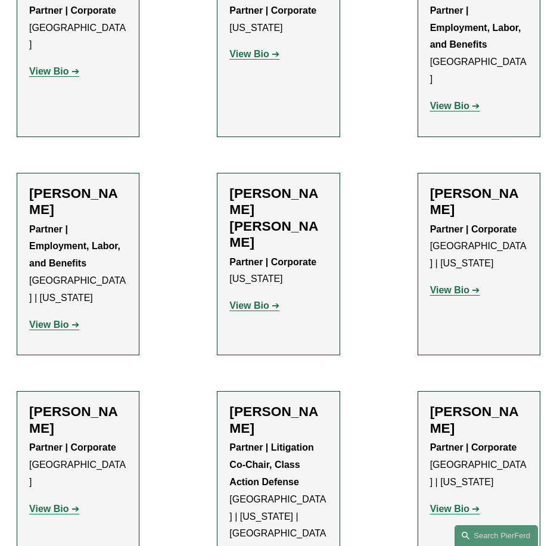
scroll to position [715, 0]
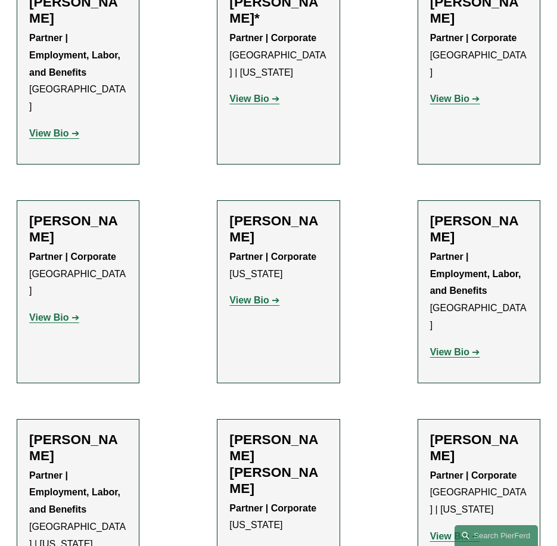
click at [266, 295] on strong "View Bio" at bounding box center [248, 300] width 39 height 10
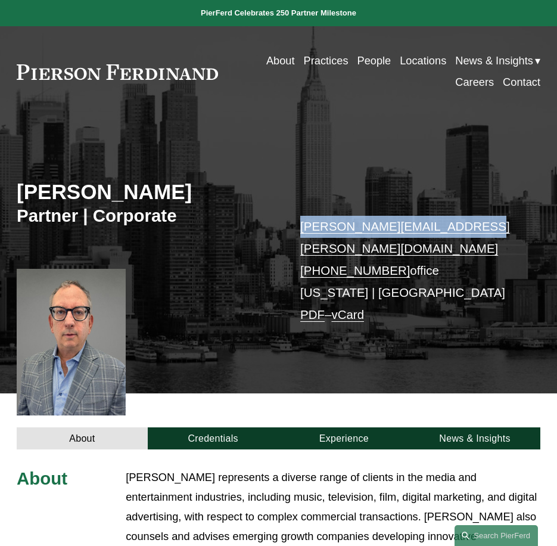
drag, startPoint x: 468, startPoint y: 231, endPoint x: 297, endPoint y: 226, distance: 171.1
click at [297, 226] on div "David H. Chidekel Partner | Corporate david.chidekel@pierferd.com +1.646.386.83…" at bounding box center [278, 263] width 557 height 259
copy link "david.chidekel@pierferd.com"
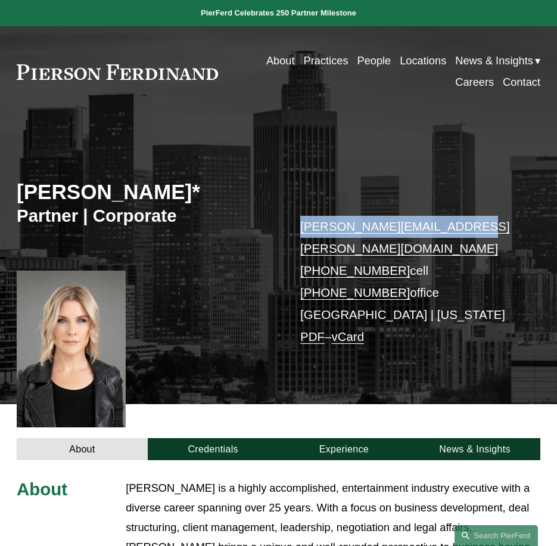
drag, startPoint x: 452, startPoint y: 229, endPoint x: 300, endPoint y: 229, distance: 152.0
click at [300, 229] on div "[PERSON_NAME]* Partner | Corporate [PERSON_NAME][EMAIL_ADDRESS][PERSON_NAME][DO…" at bounding box center [278, 269] width 557 height 270
copy link "[PERSON_NAME][EMAIL_ADDRESS][PERSON_NAME][DOMAIN_NAME]"
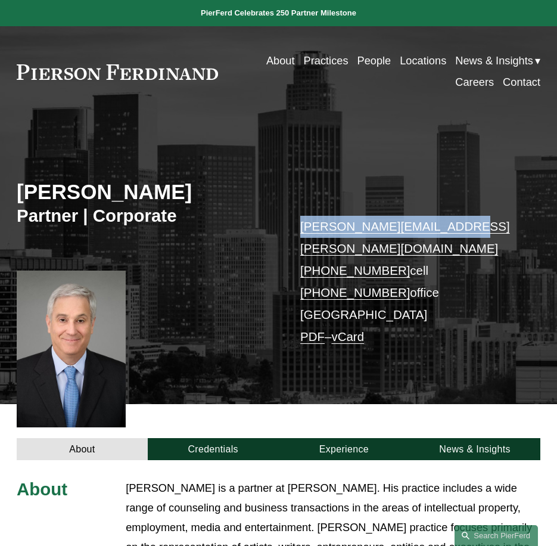
drag, startPoint x: 453, startPoint y: 234, endPoint x: 303, endPoint y: 231, distance: 149.6
click at [303, 231] on p "andrew.lurie@pierferd.com +1.310.990.0333 cell +1.310.758.4426 office Los Angel…" at bounding box center [409, 282] width 218 height 132
copy link "andrew.lurie@pierferd.com"
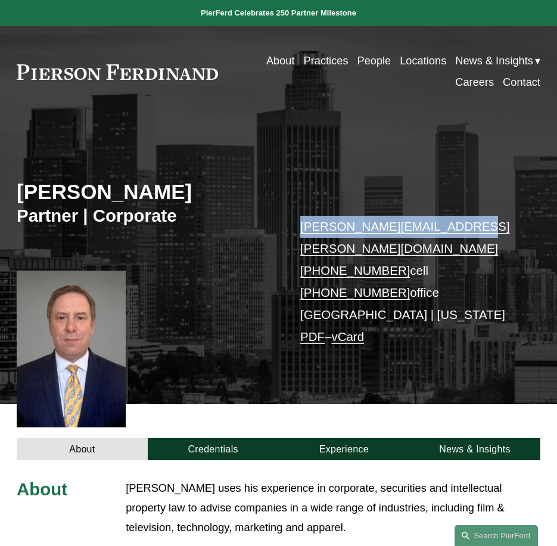
drag, startPoint x: 464, startPoint y: 227, endPoint x: 296, endPoint y: 231, distance: 168.7
click at [296, 231] on div "[PERSON_NAME] Partner | Corporate [PERSON_NAME][EMAIL_ADDRESS][PERSON_NAME][DOM…" at bounding box center [278, 269] width 557 height 270
copy link "[PERSON_NAME][EMAIL_ADDRESS][PERSON_NAME][DOMAIN_NAME]"
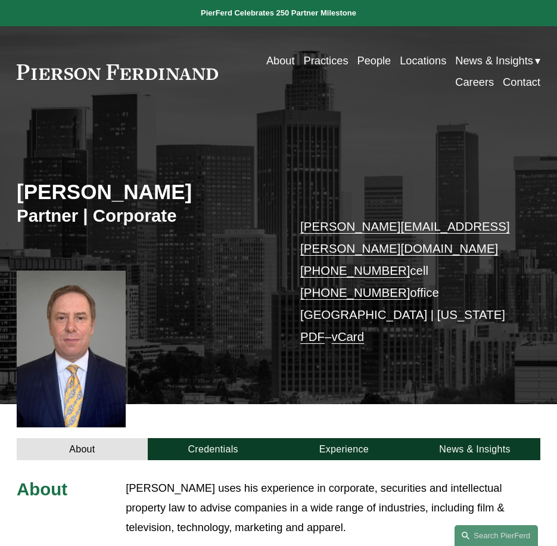
drag, startPoint x: 386, startPoint y: 396, endPoint x: 264, endPoint y: 278, distance: 169.5
click at [384, 404] on div "About Credentials Experience News & Insights" at bounding box center [278, 432] width 557 height 56
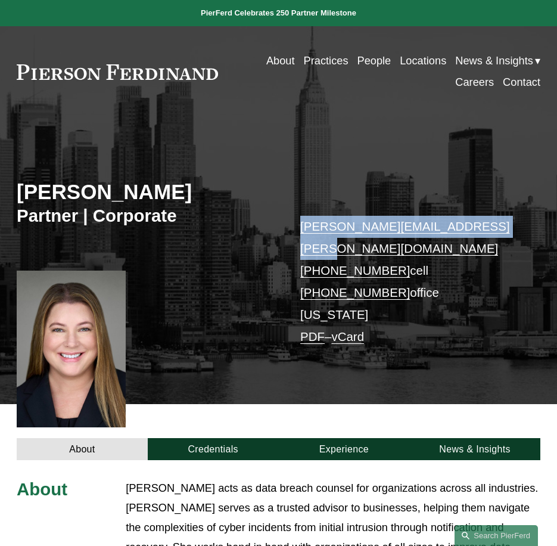
drag, startPoint x: 509, startPoint y: 231, endPoint x: 290, endPoint y: 227, distance: 219.4
click at [290, 227] on div "Jacqueline N. Goralczyk Partner | Corporate jacqueline.goralczyk@pierferd.com +…" at bounding box center [278, 269] width 557 height 270
copy link "jacqueline.goralczyk@pierferd.com"
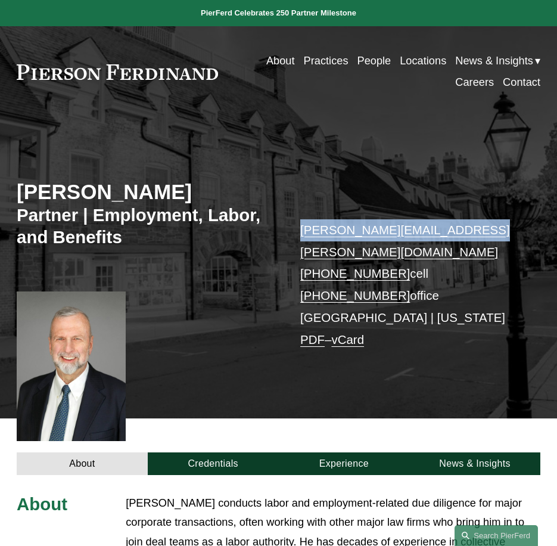
drag, startPoint x: 475, startPoint y: 232, endPoint x: 297, endPoint y: 226, distance: 178.3
click at [297, 226] on div "[PERSON_NAME] Partner | Employment, Labor, and Benefits [PERSON_NAME][EMAIL_ADD…" at bounding box center [278, 276] width 557 height 284
copy link "[PERSON_NAME][EMAIL_ADDRESS][PERSON_NAME][DOMAIN_NAME]"
